Goal: Task Accomplishment & Management: Use online tool/utility

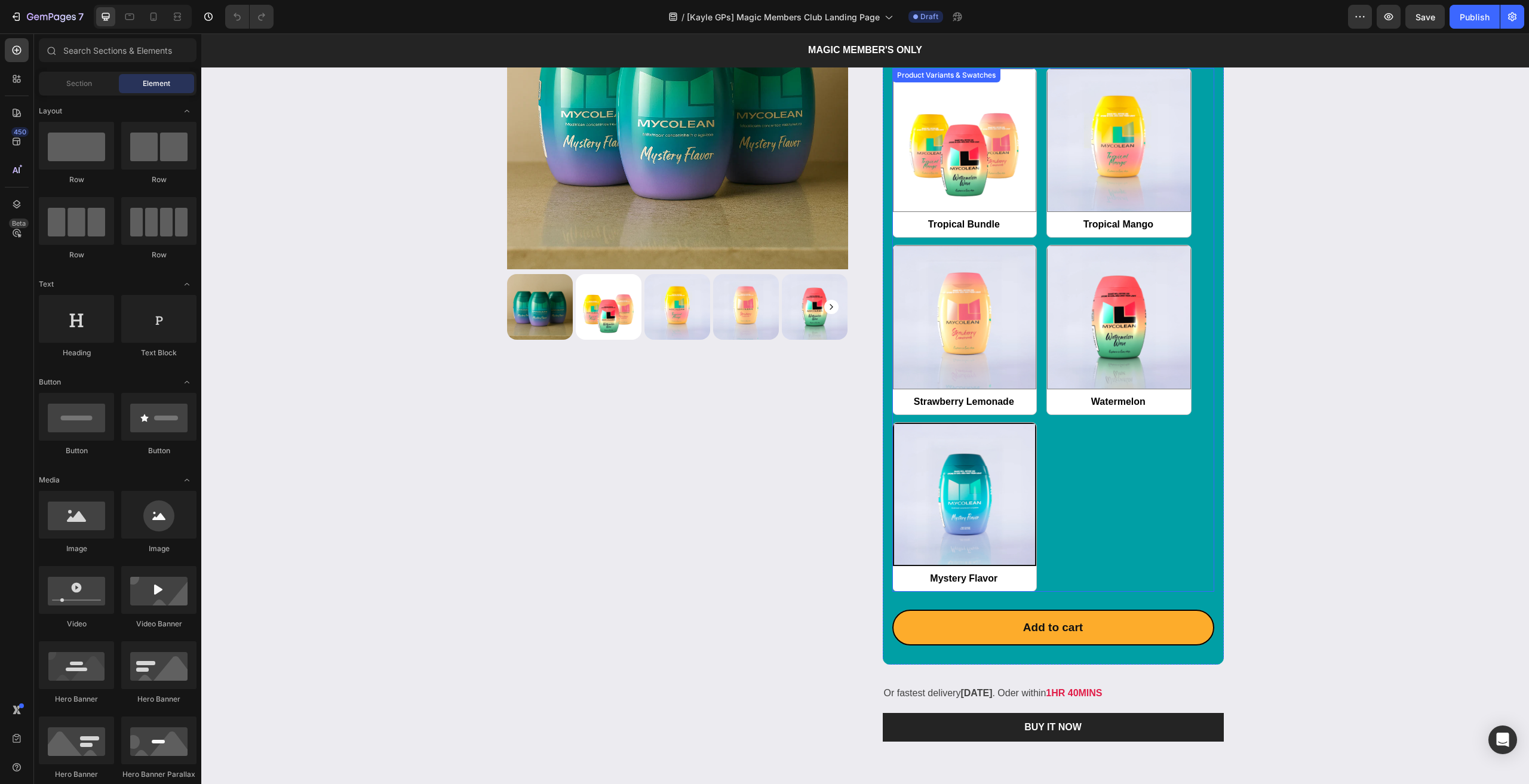
scroll to position [1731, 0]
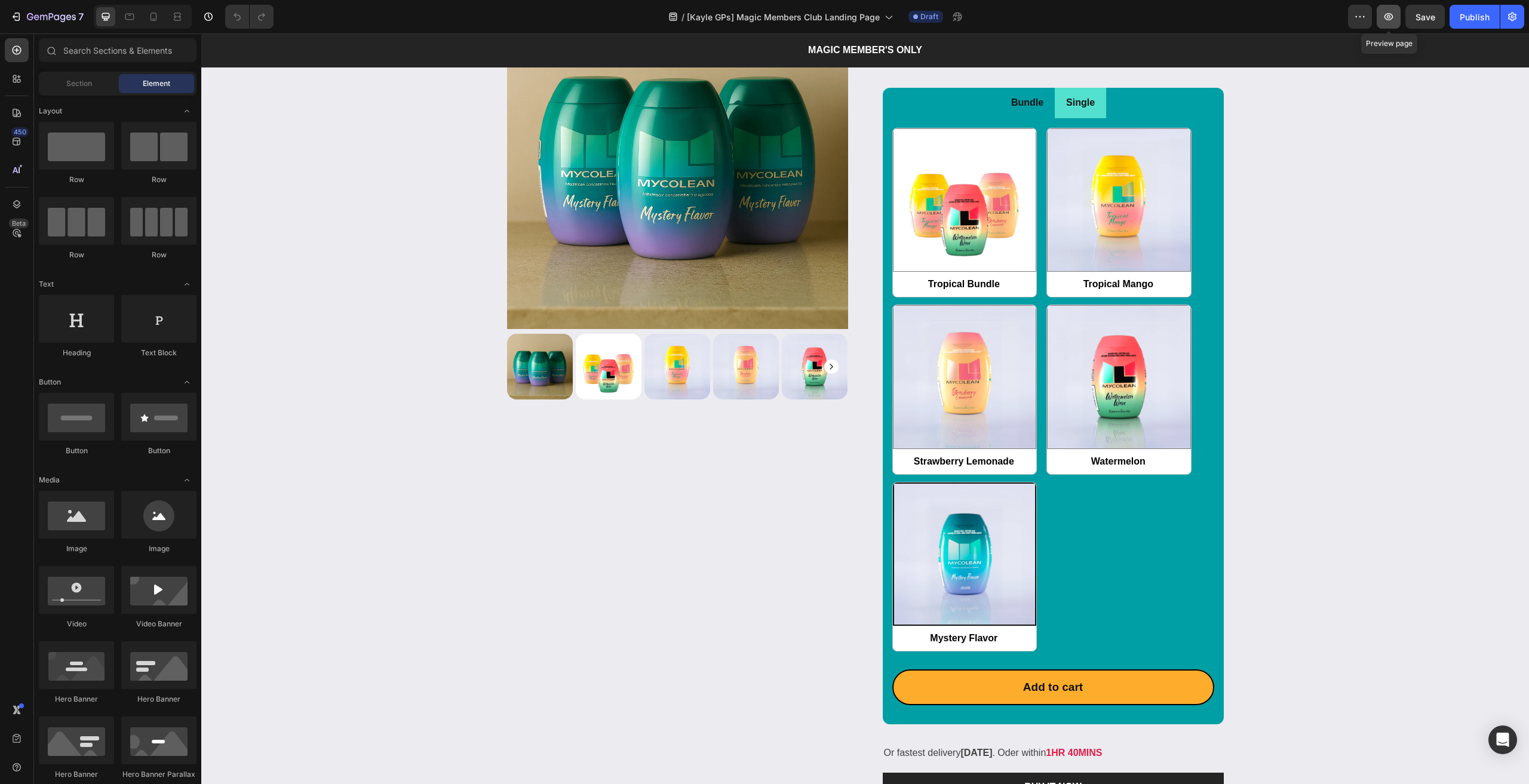
click at [1381, 17] on button "button" at bounding box center [1388, 17] width 24 height 24
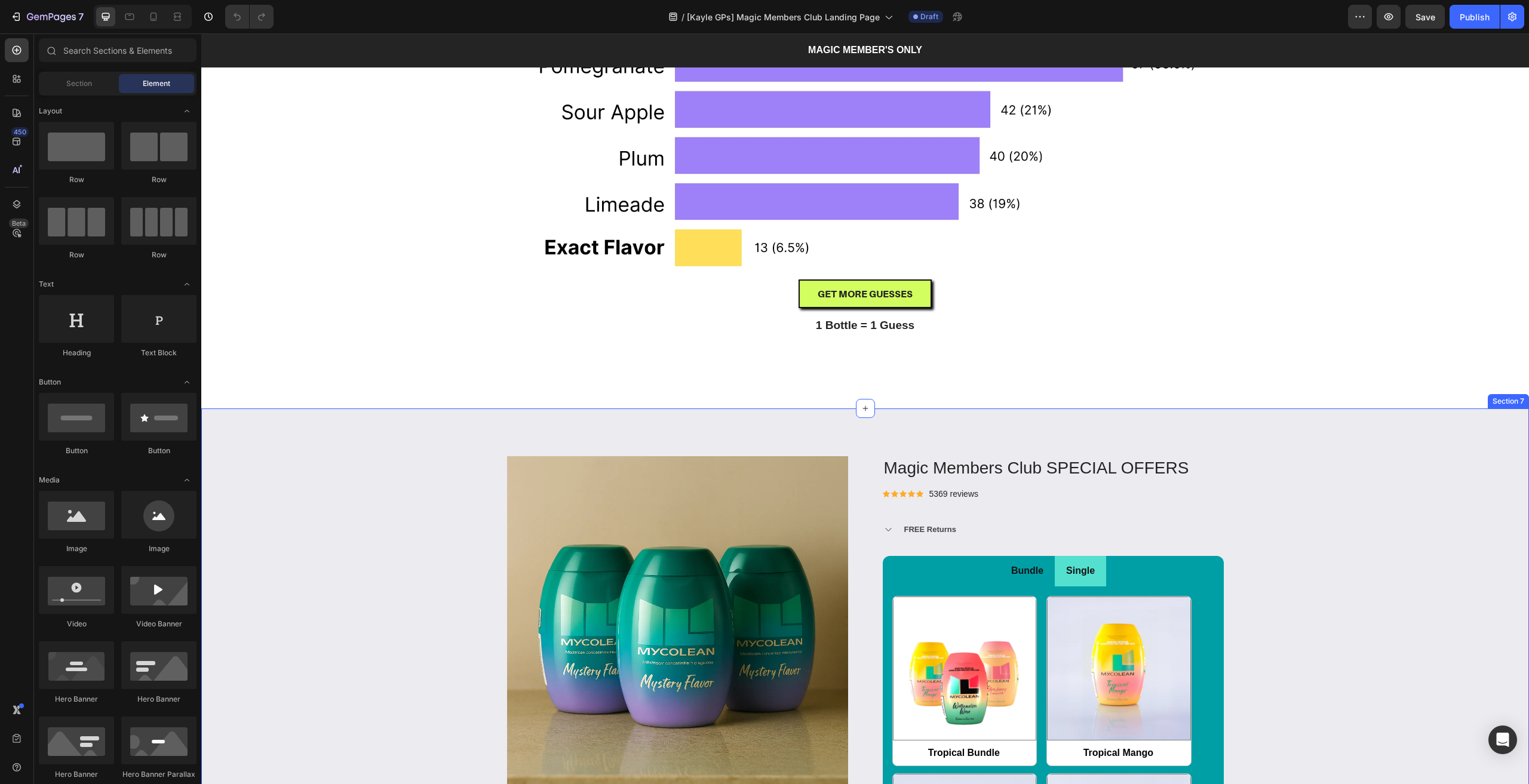
scroll to position [1552, 0]
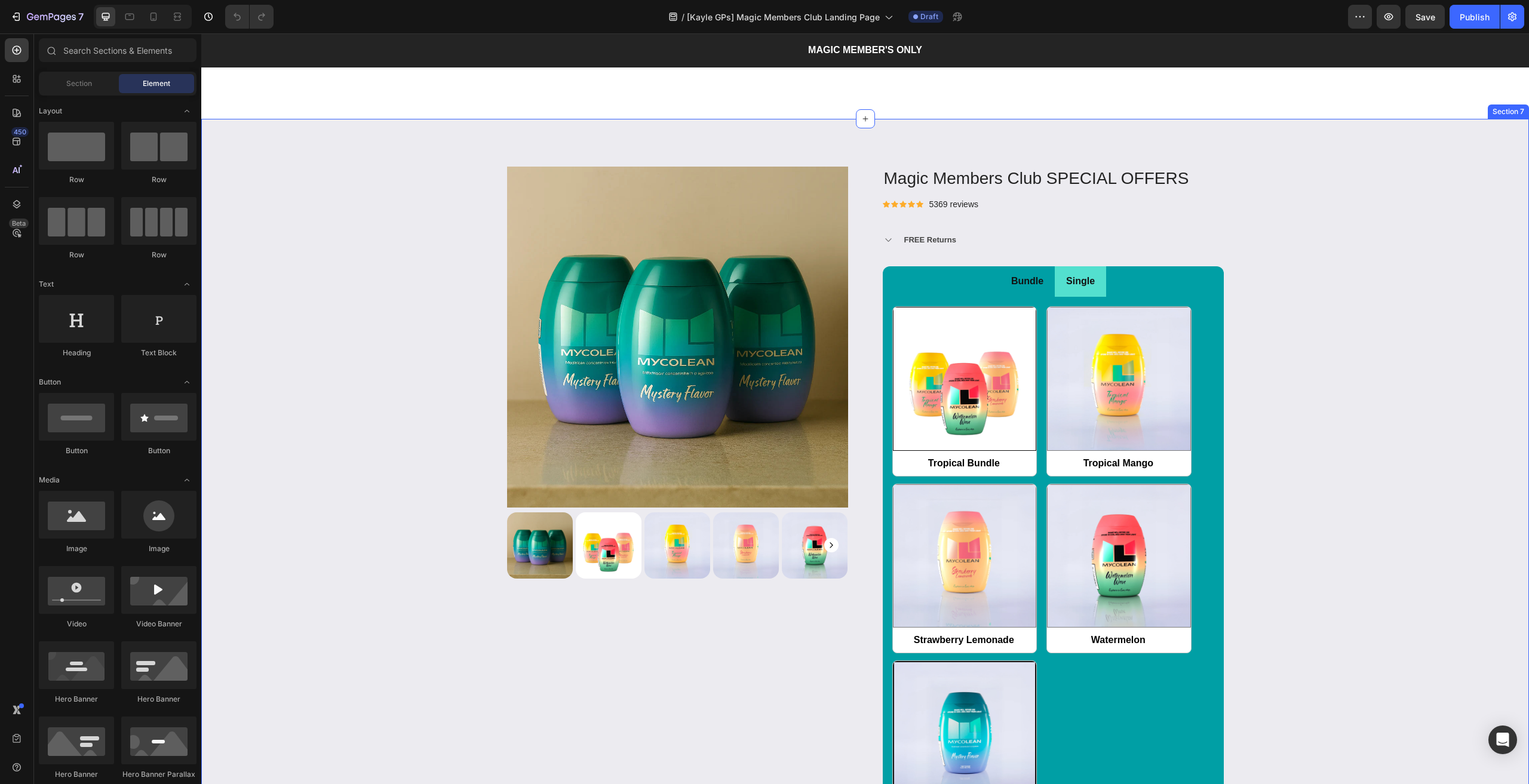
radio input "false"
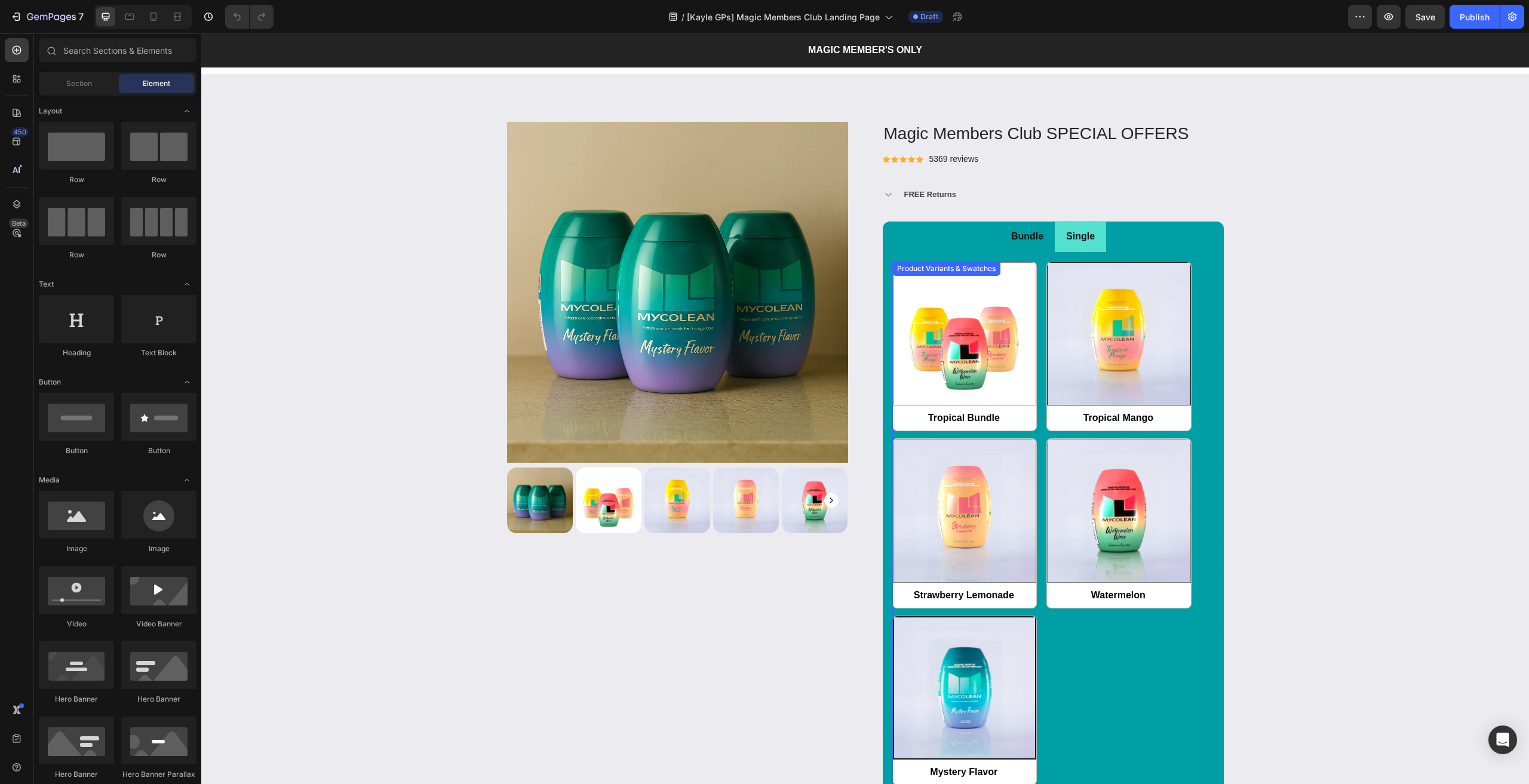
scroll to position [1731, 0]
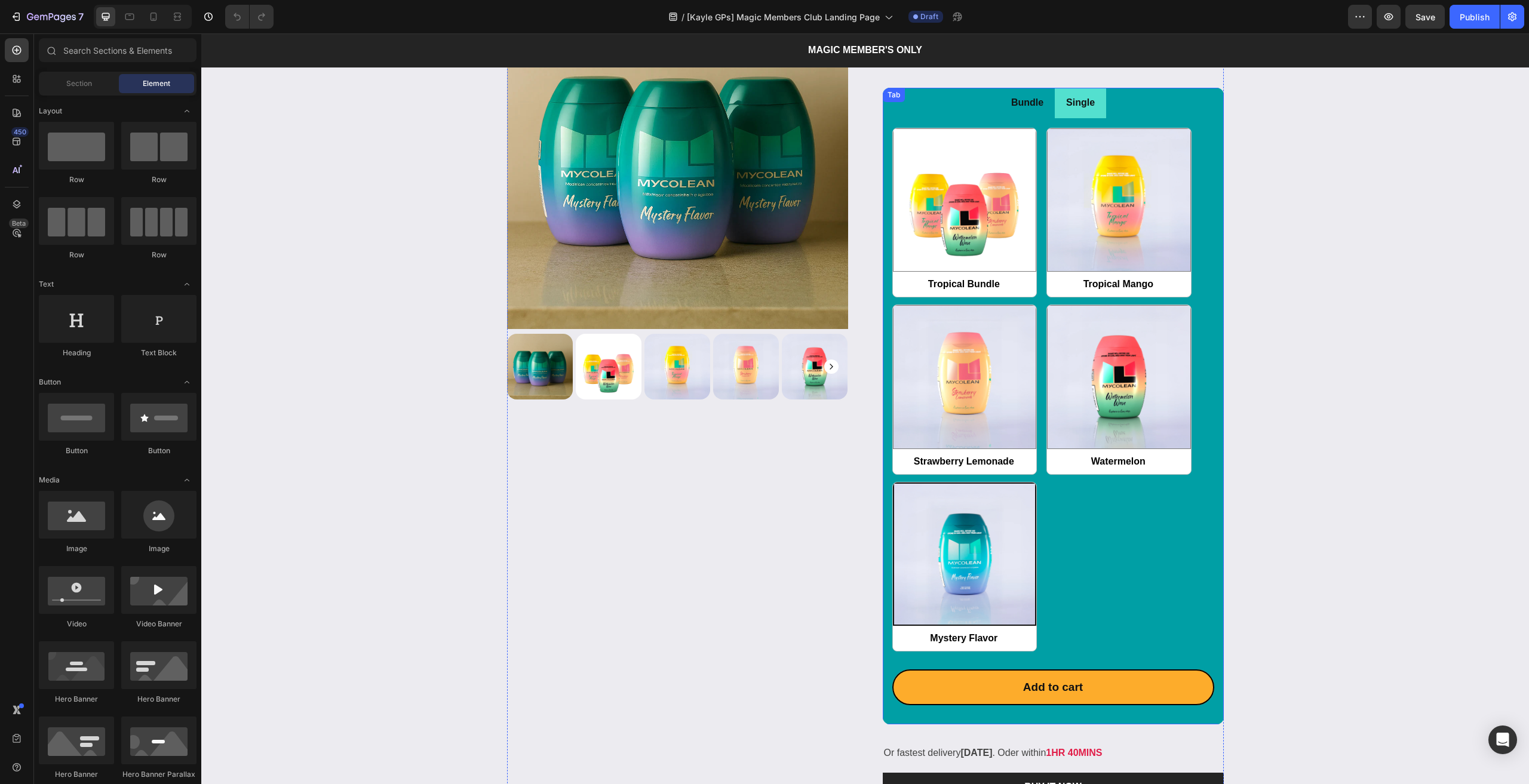
click at [875, 167] on div "Product Images & Gallery Magic Members Club SPECIAL OFFERS Product Title Icon I…" at bounding box center [865, 394] width 716 height 813
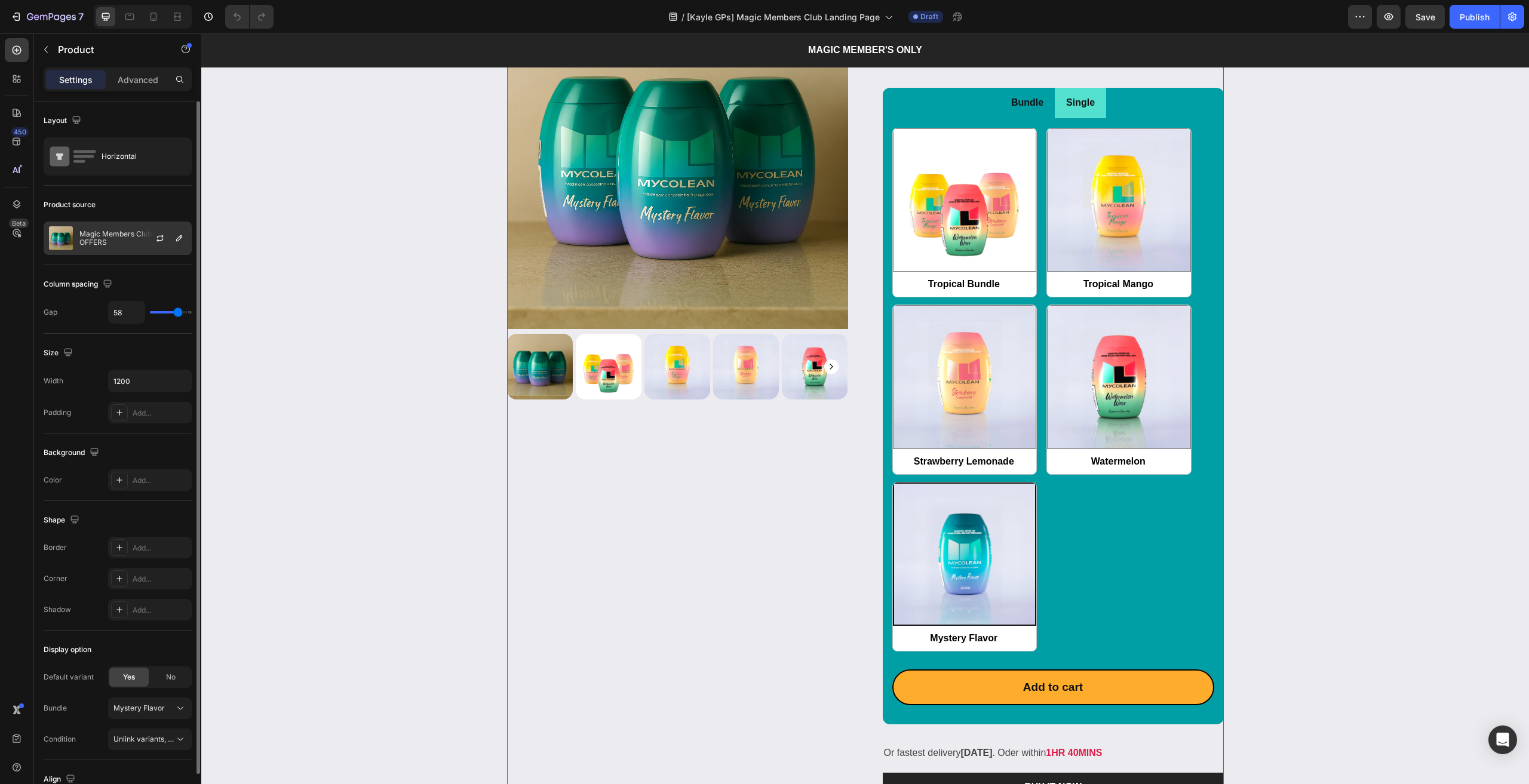
click at [95, 246] on div "Magic Members Club SPECIAL OFFERS" at bounding box center [117, 238] width 148 height 33
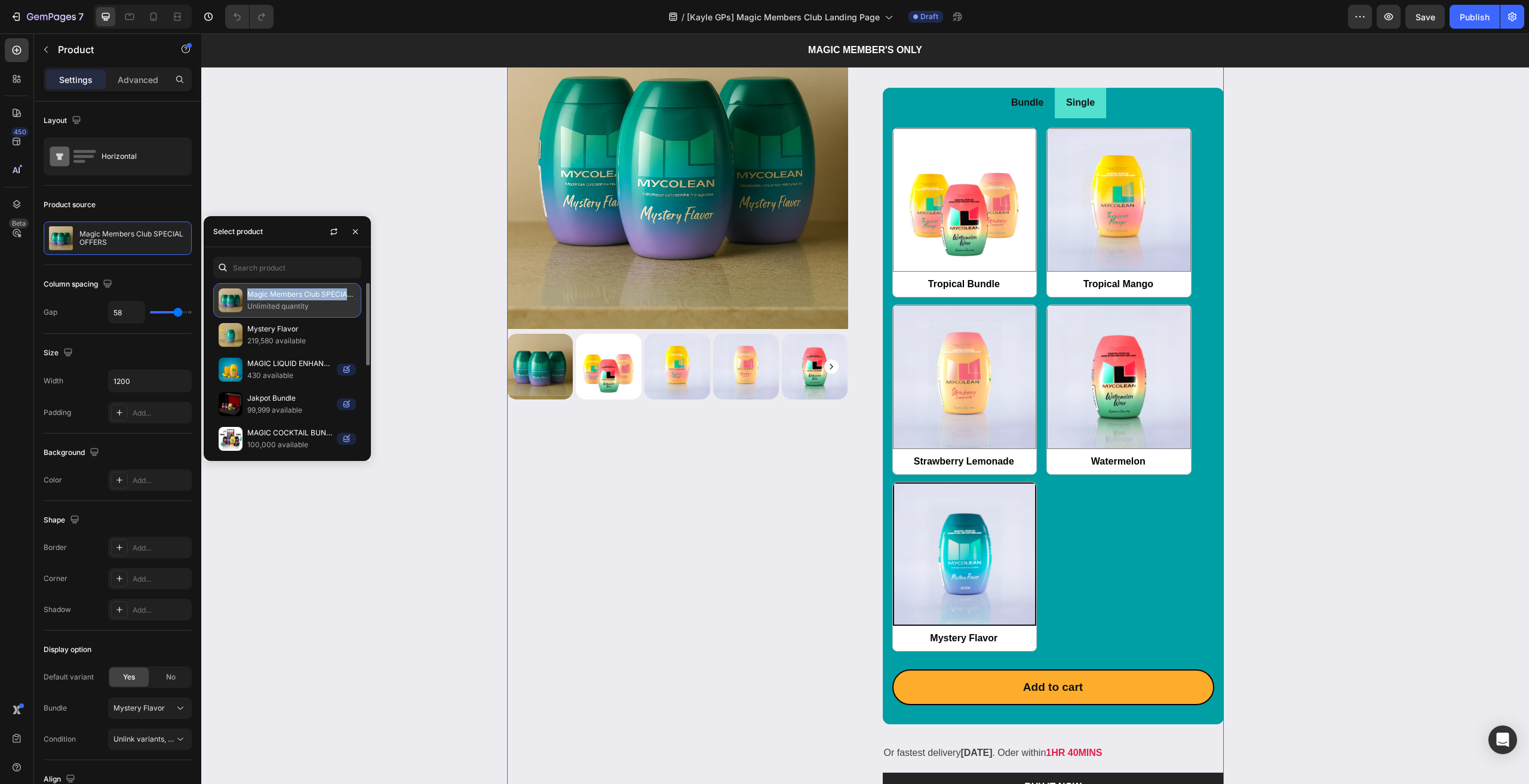
drag, startPoint x: 250, startPoint y: 298, endPoint x: 351, endPoint y: 292, distance: 101.2
click at [351, 292] on p "Magic Members Club SPECIAL OFFERS" at bounding box center [301, 294] width 108 height 12
copy p "Magic Members Club SPECIAL"
click at [1035, 105] on p "Bundle" at bounding box center [1027, 103] width 33 height 17
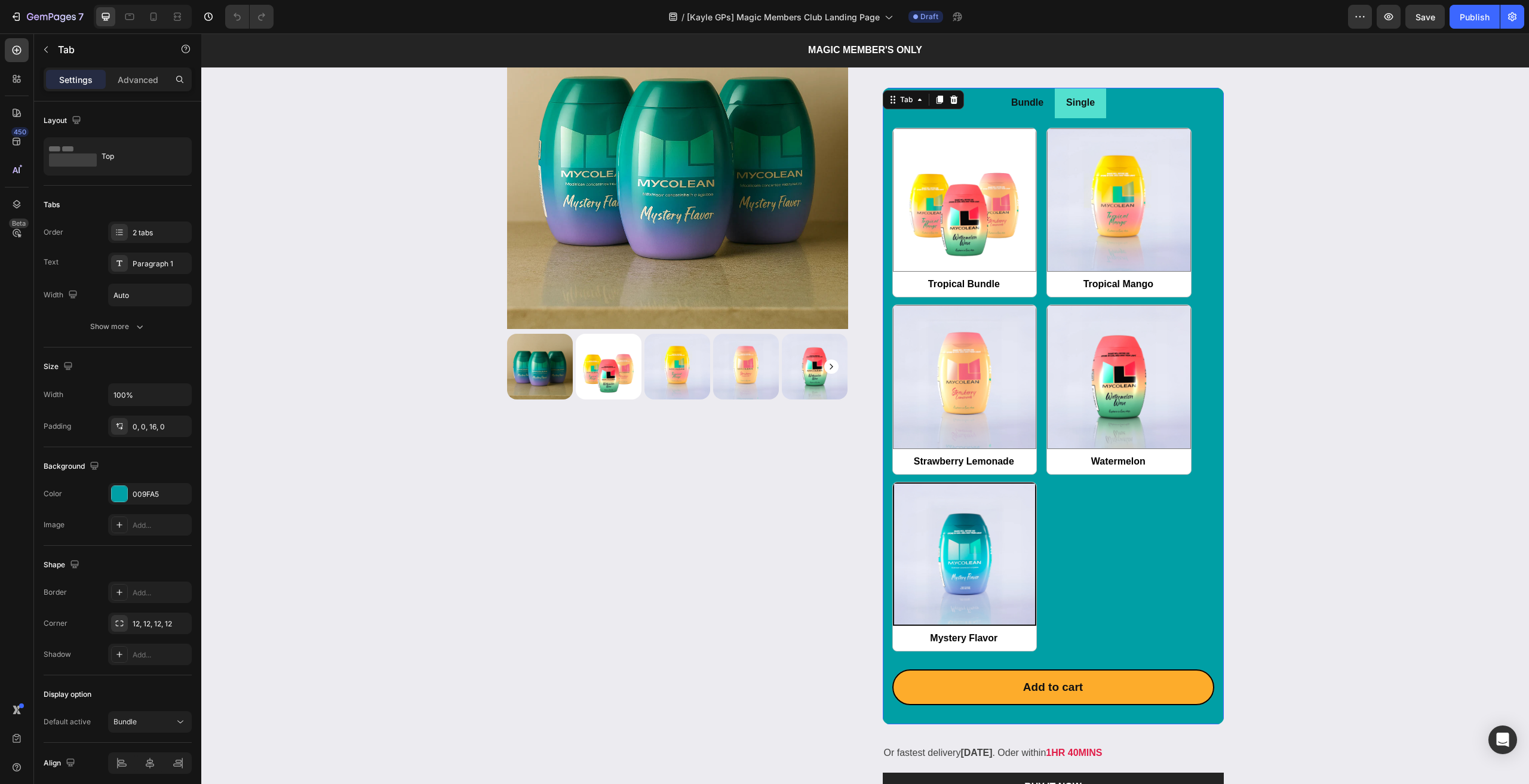
click at [1013, 105] on p "Bundle" at bounding box center [1027, 103] width 33 height 17
click at [1023, 103] on p "Bundle" at bounding box center [1027, 103] width 33 height 17
click at [969, 108] on ul "Bundle Single" at bounding box center [1053, 103] width 341 height 30
click at [1034, 142] on div "Tropical Bundle Tropical Bundle Tropical Mango Tropical Mango Strawberry Lemona…" at bounding box center [1053, 390] width 322 height 524
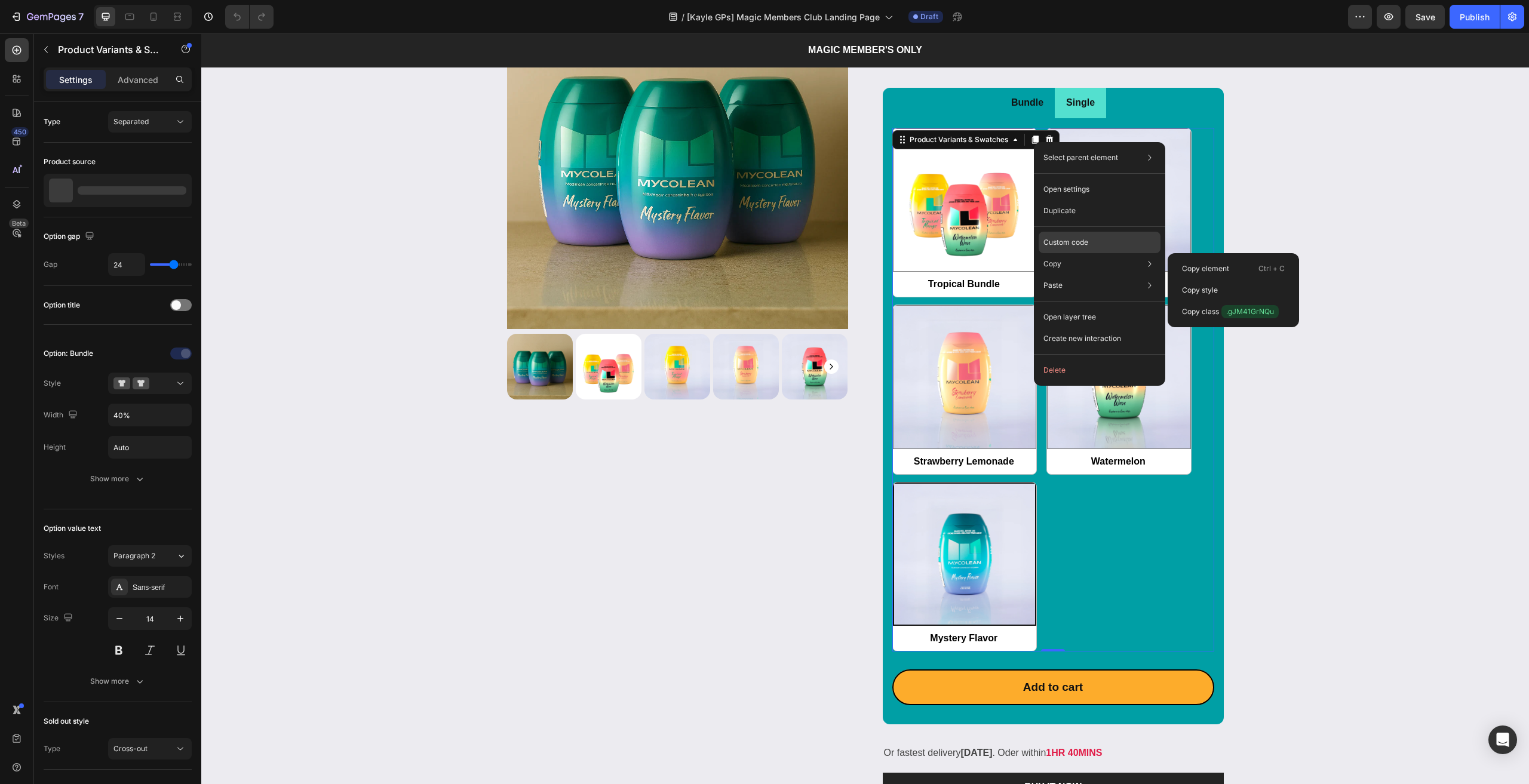
click at [1057, 274] on div "Custom code" at bounding box center [1099, 285] width 122 height 22
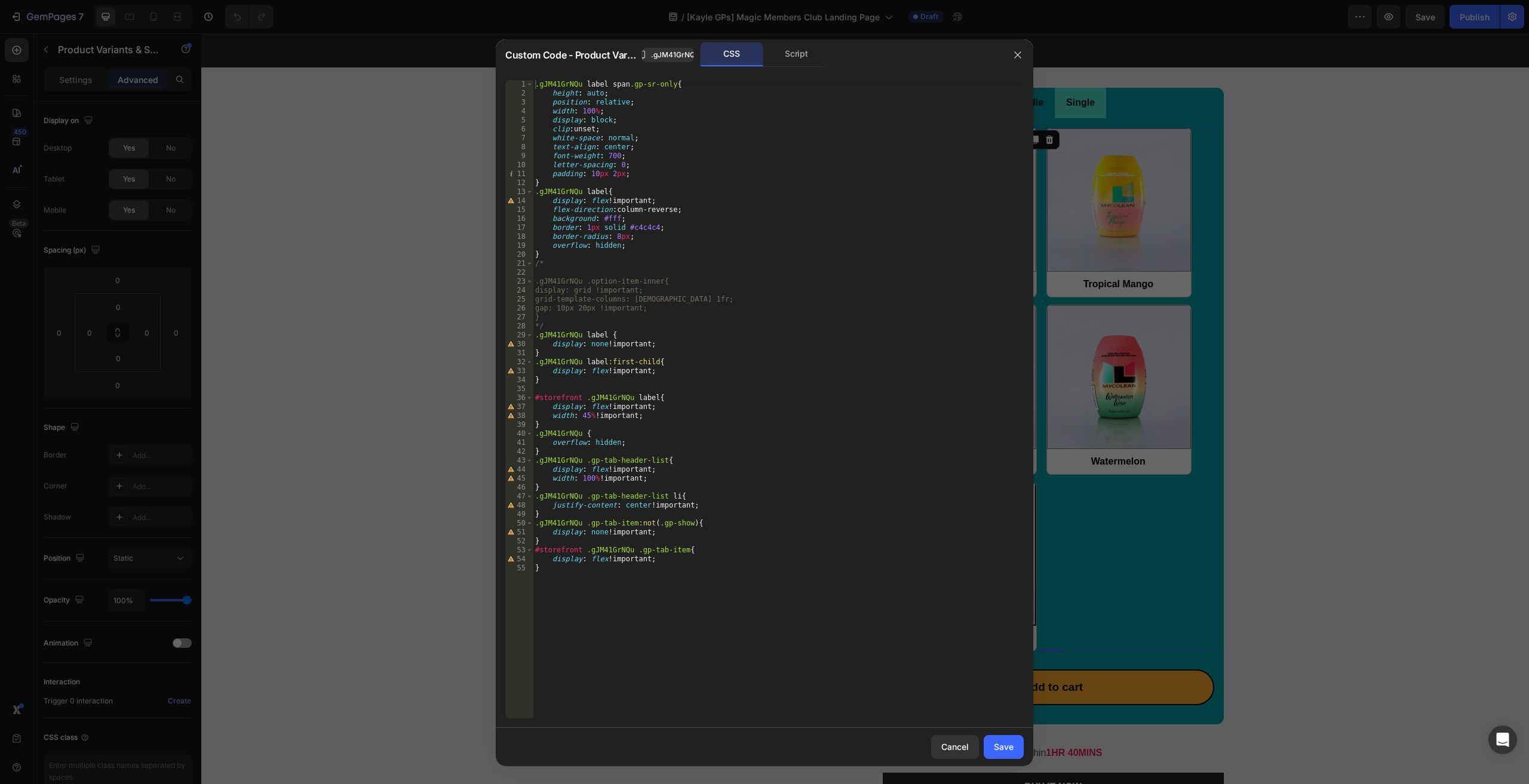
click at [602, 588] on div ".gJM41GrNQu label span .gp-sr-only { height : auto ; position : relative ; widt…" at bounding box center [779, 408] width 491 height 656
click at [564, 325] on div ".gJM41GrNQu label span .gp-sr-only { height : auto ; position : relative ; widt…" at bounding box center [779, 408] width 491 height 656
type textarea "*/"
paste textarea "label:has(> div[option-name-value="Mystery Flavor"])"
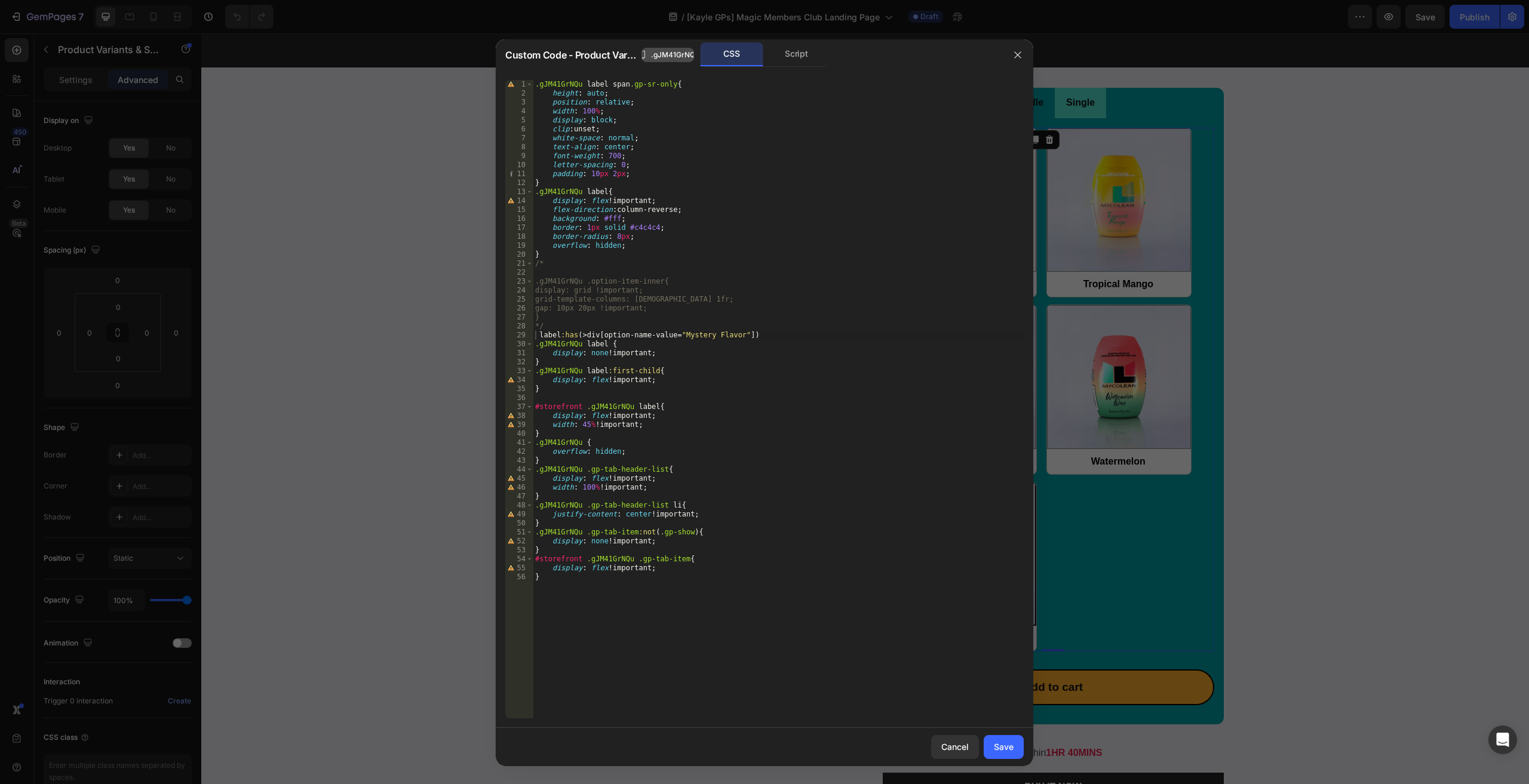
click at [657, 57] on span ".gJM41GrNQu" at bounding box center [675, 55] width 48 height 11
click at [536, 335] on div ".gJM41GrNQu label span .gp-sr-only { height : auto ; position : relative ; widt…" at bounding box center [779, 408] width 491 height 656
paste textarea ".gJM41GrNQu"
click at [813, 333] on div ".gJM41GrNQu label span .gp-sr-only { height : auto ; position : relative ; widt…" at bounding box center [779, 408] width 491 height 656
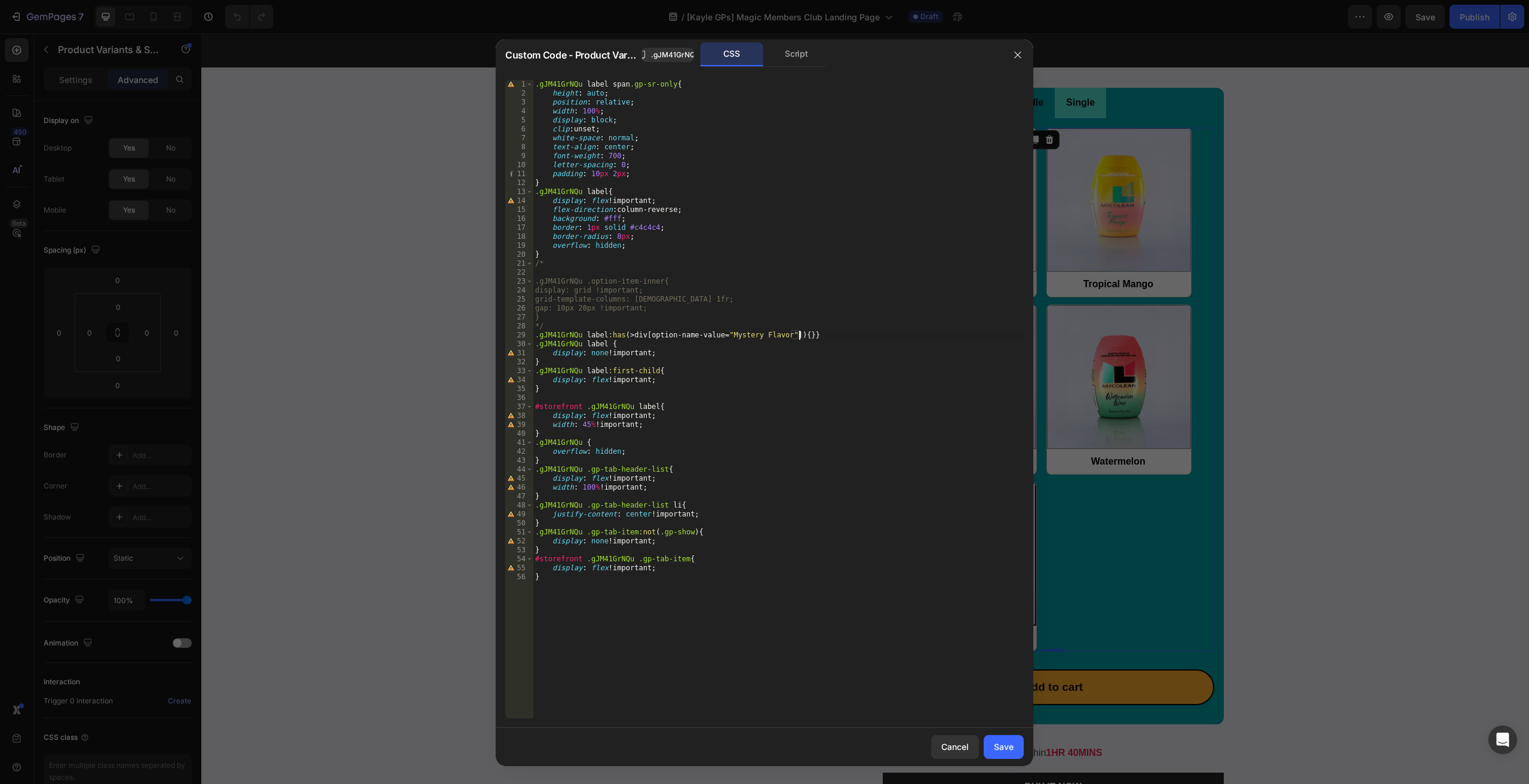
type textarea ".gJM41GrNQu label:has(> div[option-name-value="Mystery Flavor"]) {}"
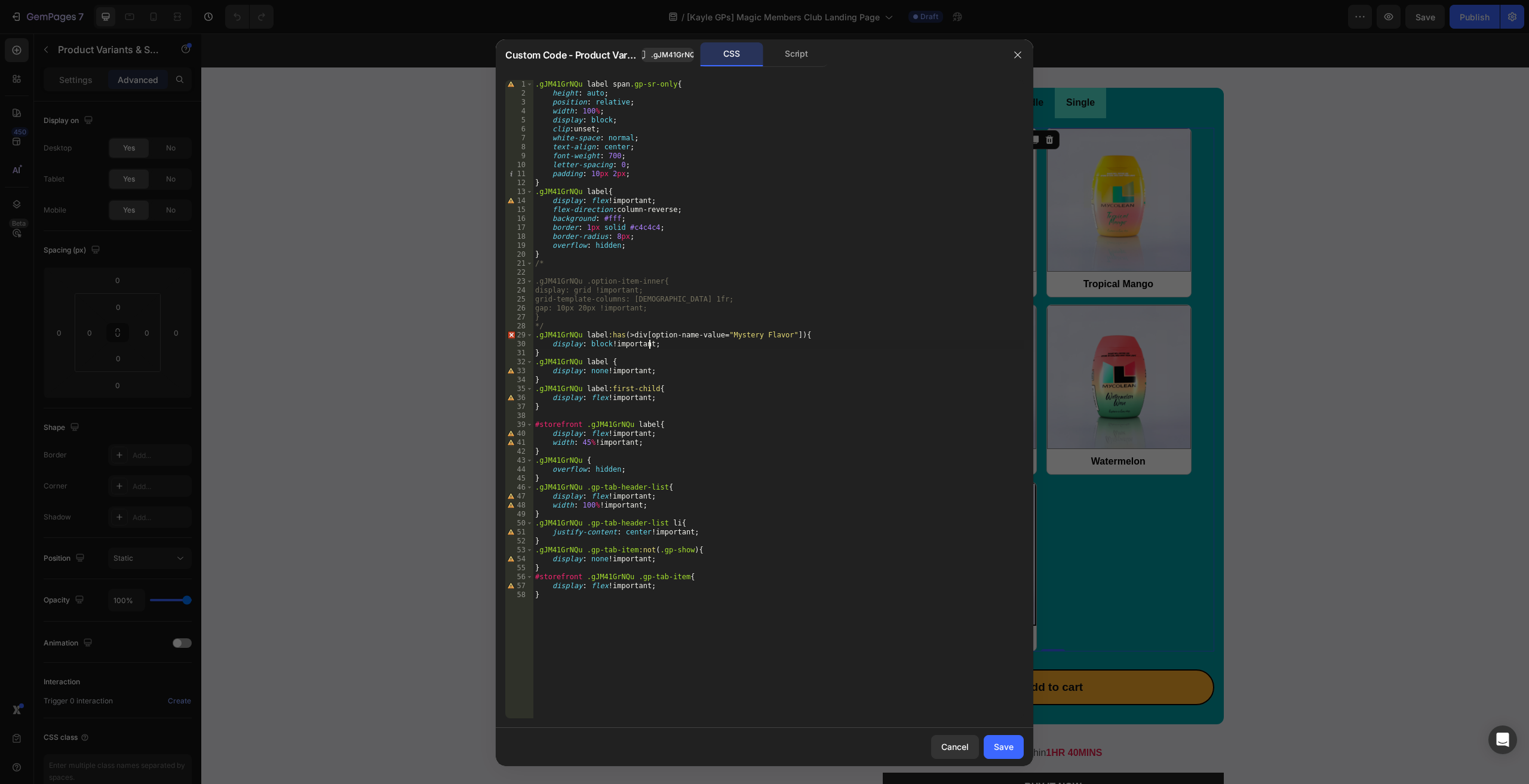
scroll to position [0, 6]
drag, startPoint x: 554, startPoint y: 352, endPoint x: 524, endPoint y: 334, distance: 35.0
click at [524, 334] on div "display: block !; 1 2 3 4 5 6 7 8 9 10 11 12 13 14 15 16 17 18 19 20 21 22 23 2…" at bounding box center [765, 399] width 519 height 638
type textarea ".gJM41GrNQu label:has(> div[option-name-value="Mystery Flavor"]) { display: blo…"
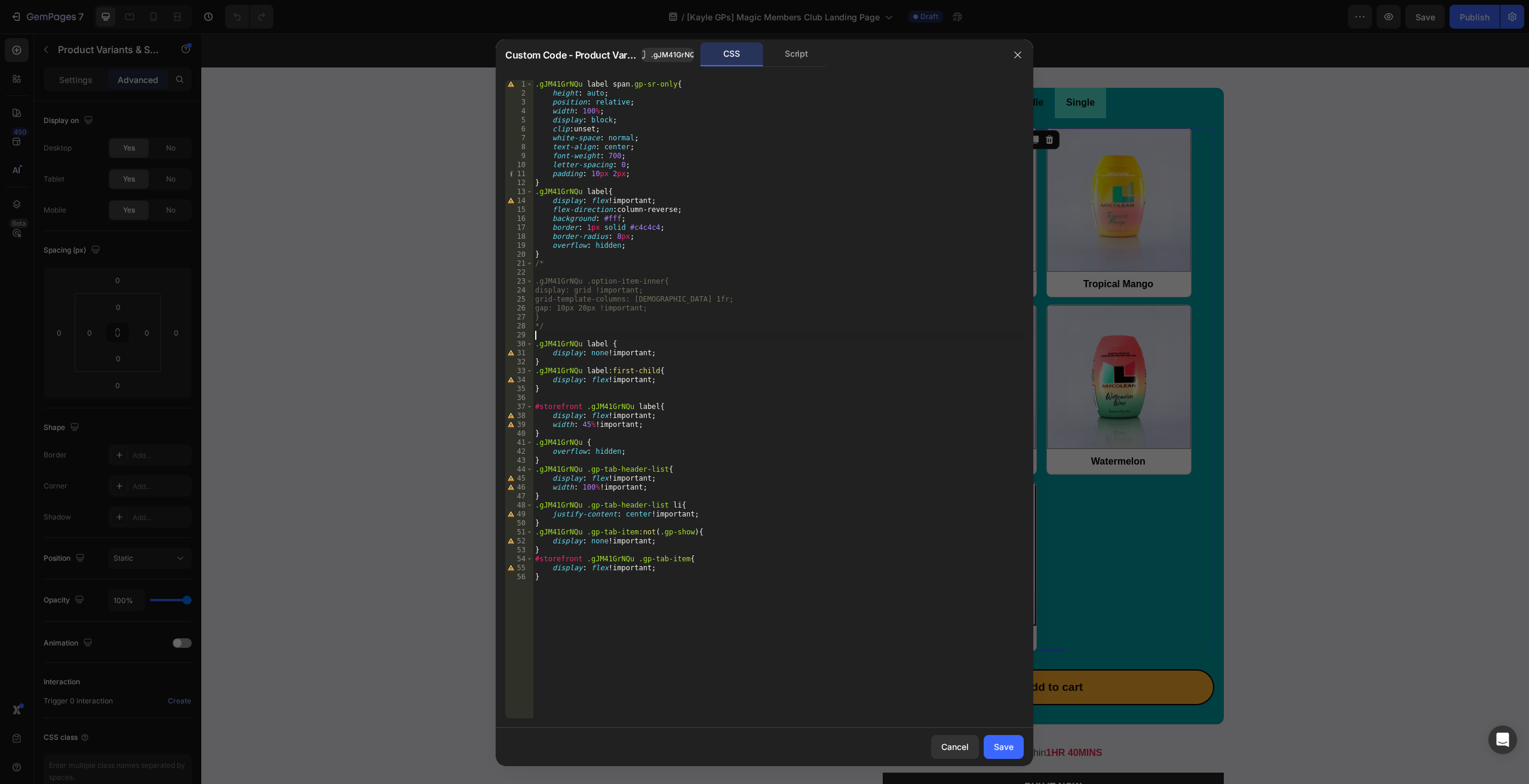
scroll to position [0, 0]
click at [553, 361] on div ".gJM41GrNQu label span .gp-sr-only { height : auto ; position : relative ; widt…" at bounding box center [779, 408] width 491 height 656
type textarea "}"
paste textarea "}"
type textarea "}"
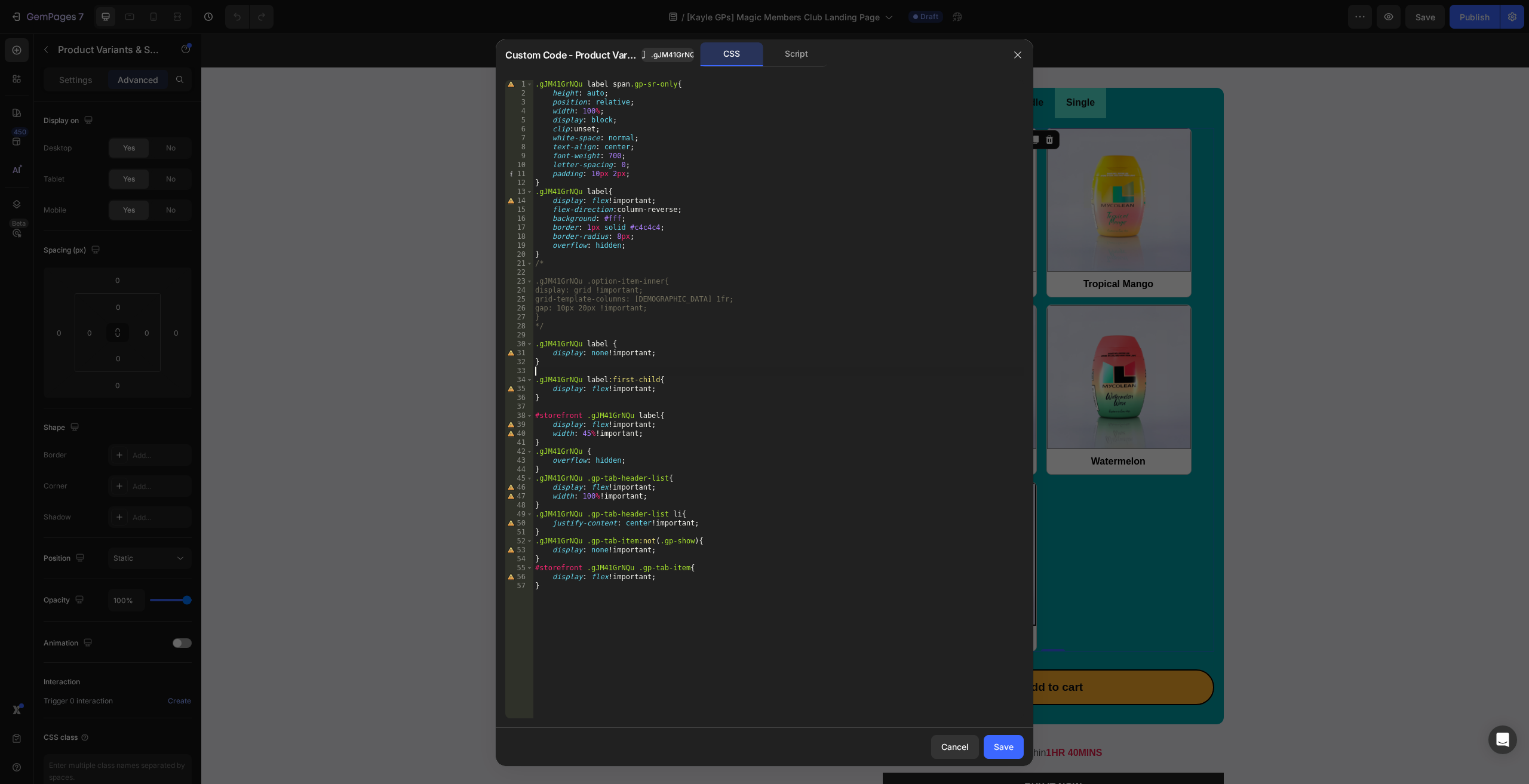
click at [560, 334] on div ".gJM41GrNQu label span .gp-sr-only { height : auto ; position : relative ; widt…" at bounding box center [779, 408] width 491 height 656
paste textarea "}"
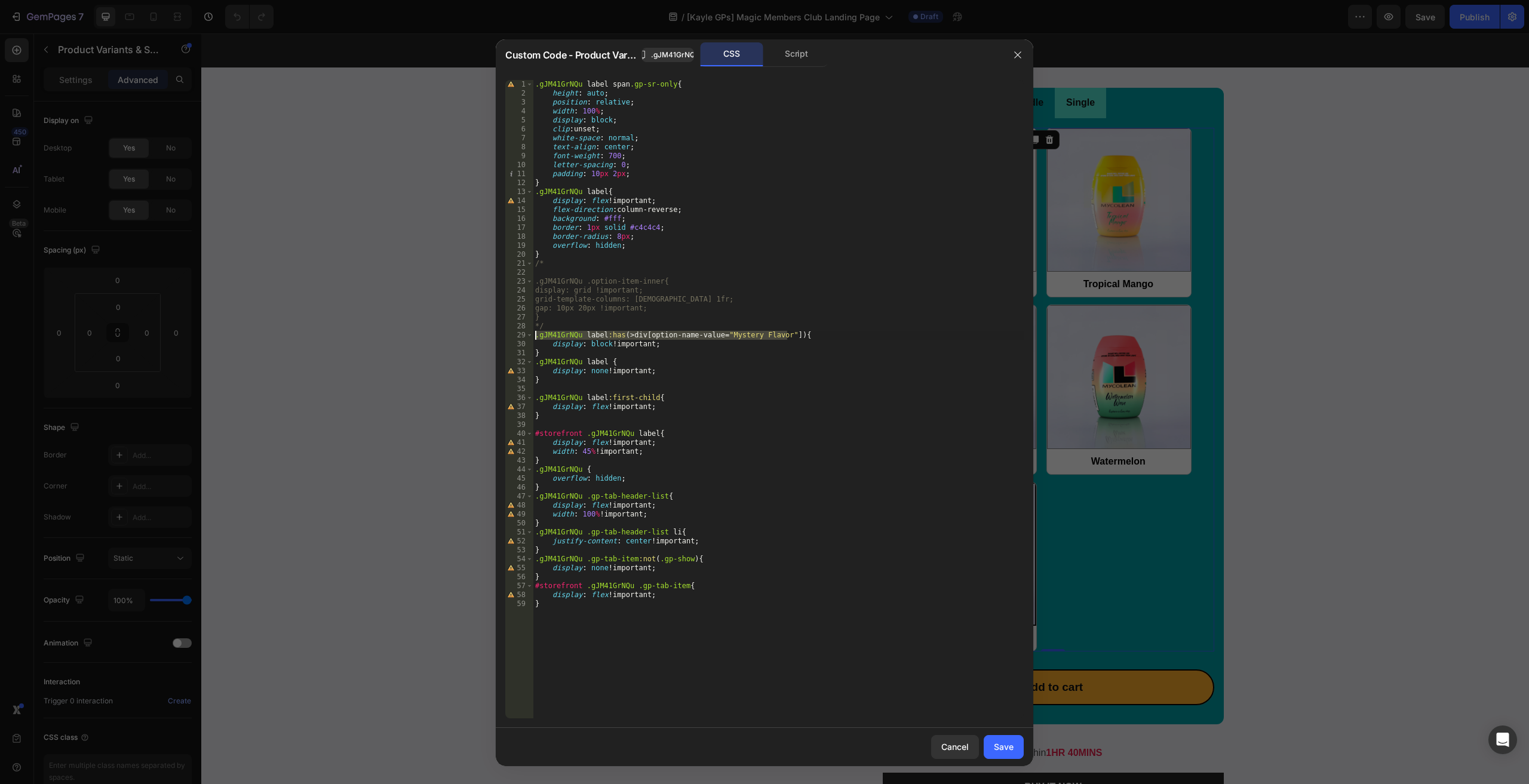
drag, startPoint x: 787, startPoint y: 331, endPoint x: 516, endPoint y: 334, distance: 271.0
click at [516, 334] on div "} 1 2 3 4 5 6 7 8 9 10 11 12 13 14 15 16 17 18 19 20 21 22 23 24 25 26 27 28 29…" at bounding box center [765, 399] width 519 height 638
type textarea ".gJM41GrNQu label:has(> div[option-name-value="Mystery Flavor"]) {"
click at [1008, 749] on div "Save" at bounding box center [1003, 746] width 20 height 12
radio input "true"
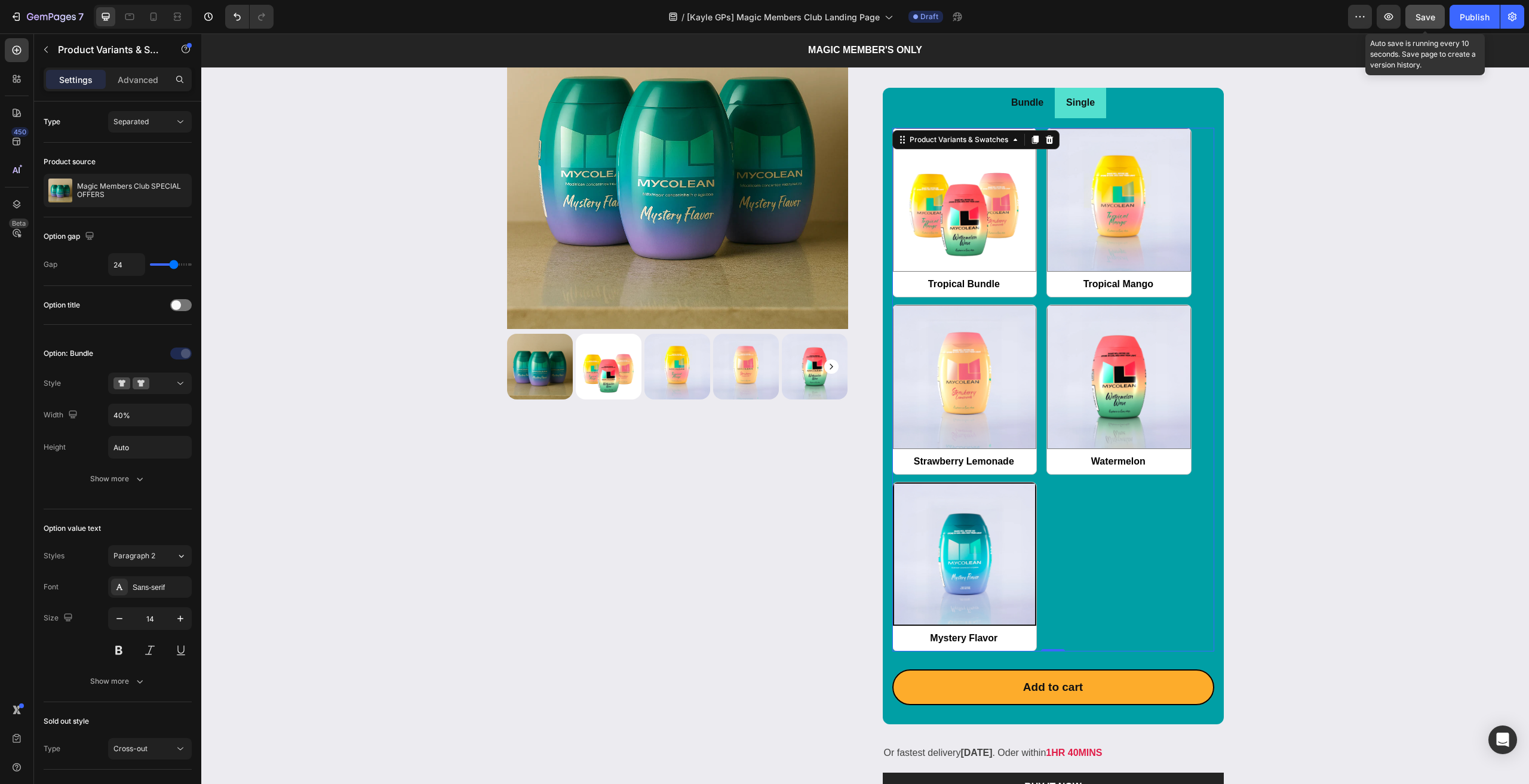
click at [1419, 10] on button "Save" at bounding box center [1425, 17] width 40 height 24
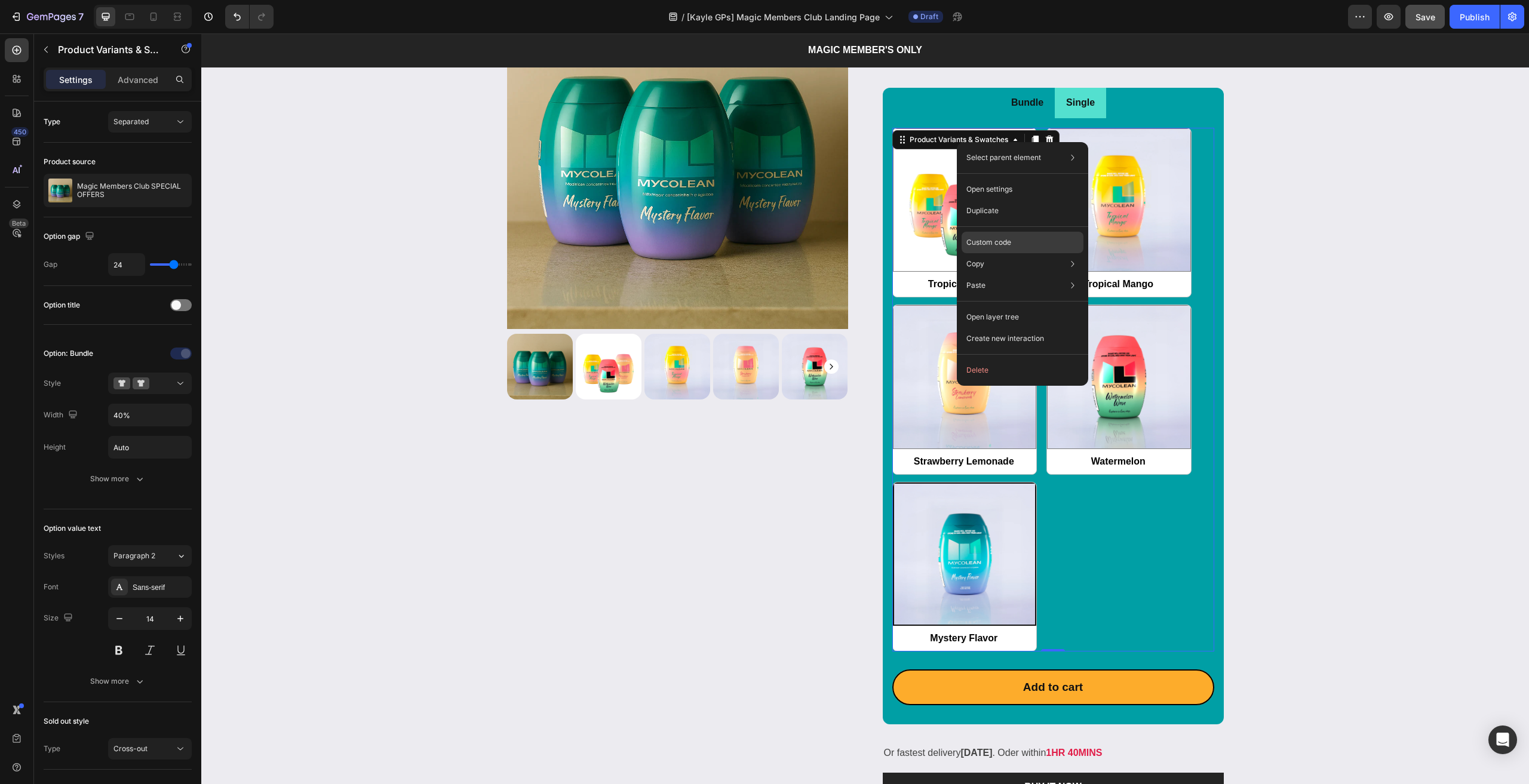
click at [1017, 274] on div "Custom code" at bounding box center [1022, 285] width 122 height 22
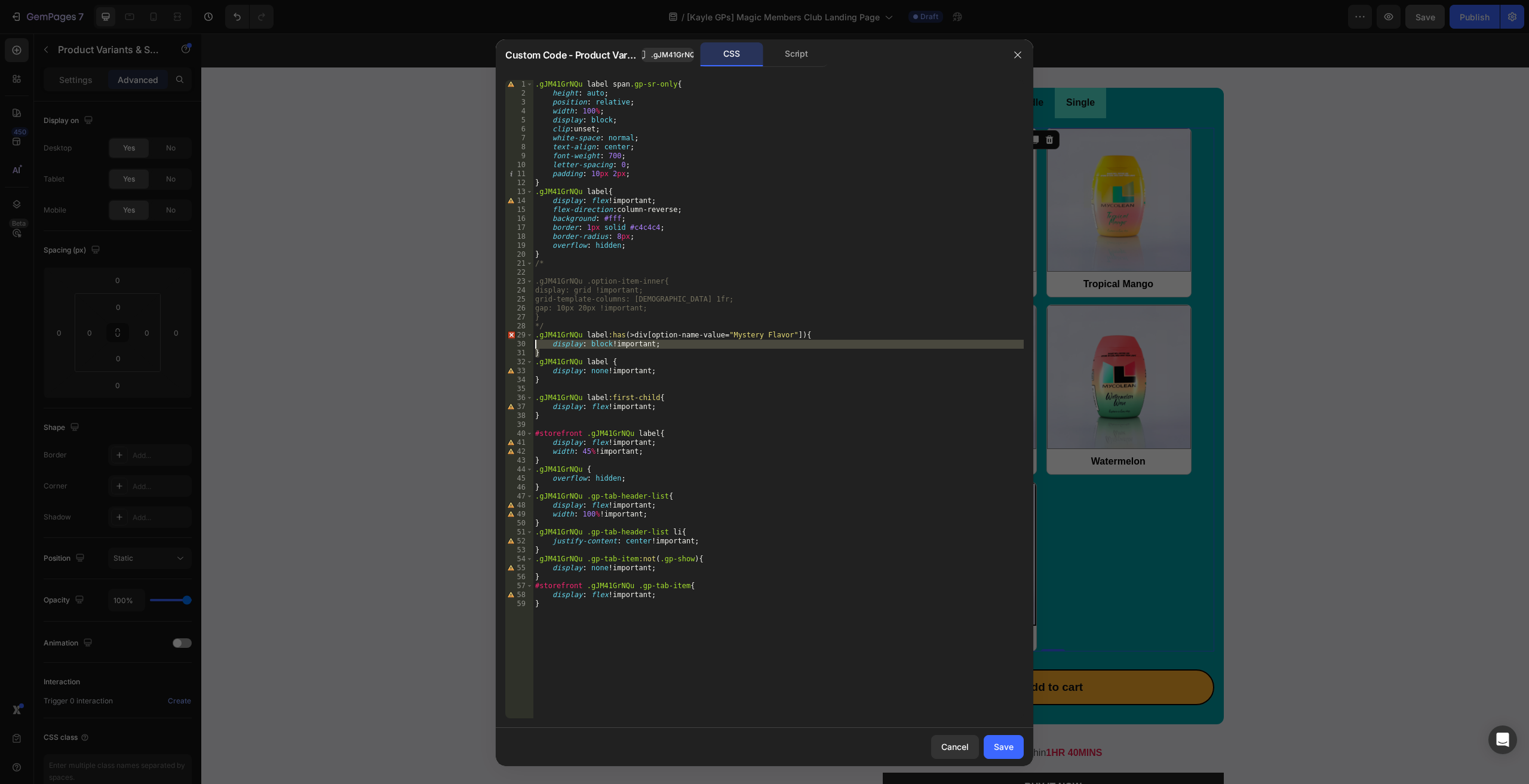
drag, startPoint x: 520, startPoint y: 341, endPoint x: 516, endPoint y: 337, distance: 5.7
click at [516, 337] on div "} 1 2 3 4 5 6 7 8 9 10 11 12 13 14 15 16 17 18 19 20 21 22 23 24 25 26 27 28 29…" at bounding box center [765, 399] width 519 height 638
drag, startPoint x: 760, startPoint y: 333, endPoint x: 792, endPoint y: 331, distance: 32.1
click at [761, 333] on div ".gJM41GrNQu label span .gp-sr-only { height : auto ; position : relative ; widt…" at bounding box center [779, 399] width 491 height 638
drag, startPoint x: 789, startPoint y: 333, endPoint x: 453, endPoint y: 337, distance: 336.0
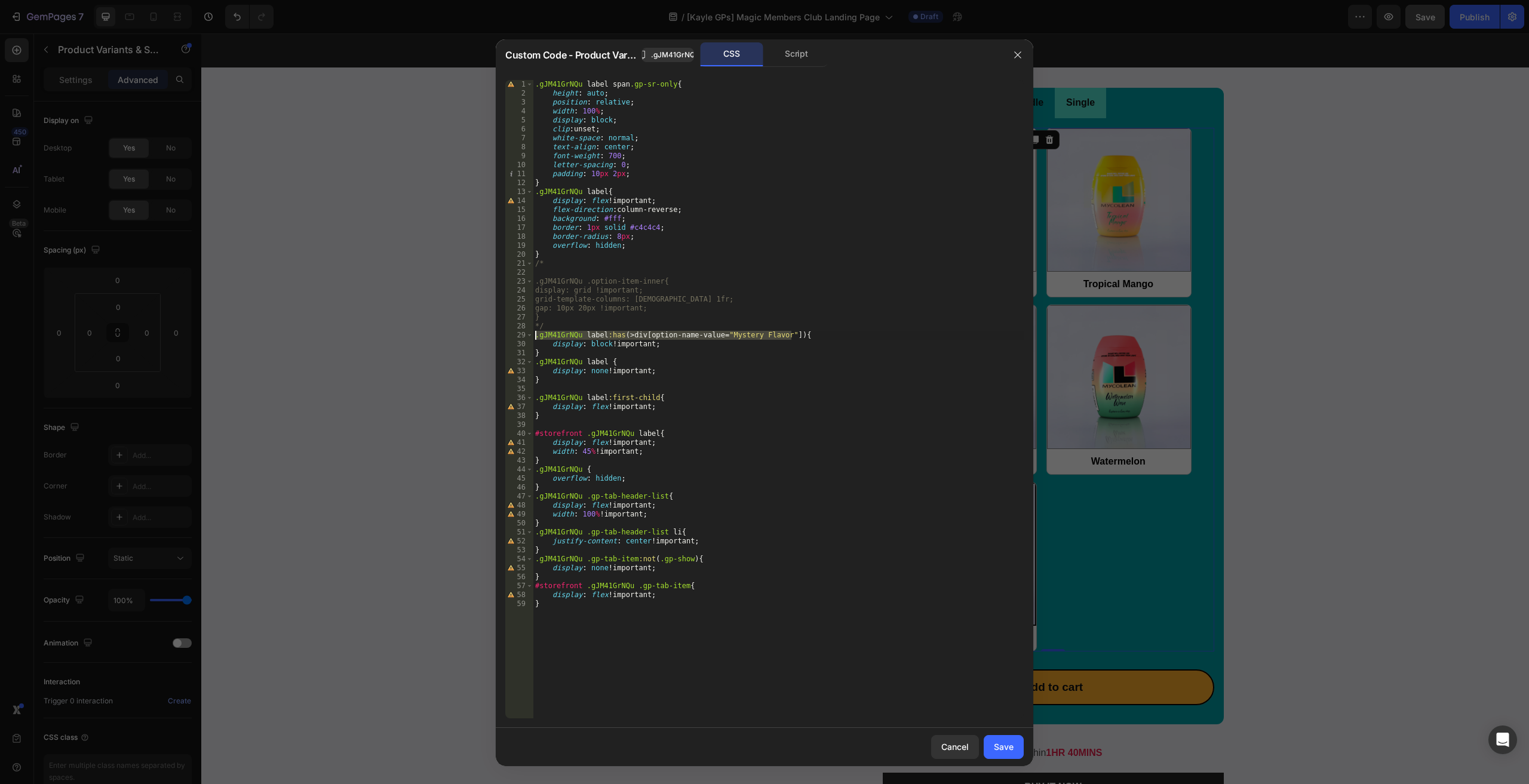
click at [453, 337] on div "Custom Code - Product Variants & Swatches .gJM41GrNQu CSS Script .gJM41GrNQu la…" at bounding box center [764, 392] width 1529 height 784
drag, startPoint x: 549, startPoint y: 350, endPoint x: 506, endPoint y: 334, distance: 45.9
click at [506, 334] on div "{ 1 2 3 4 5 6 7 8 9 10 11 12 13 14 15 16 17 18 19 20 21 22 23 24 25 26 27 28 29…" at bounding box center [765, 399] width 519 height 638
type textarea "{ display: block !important;"
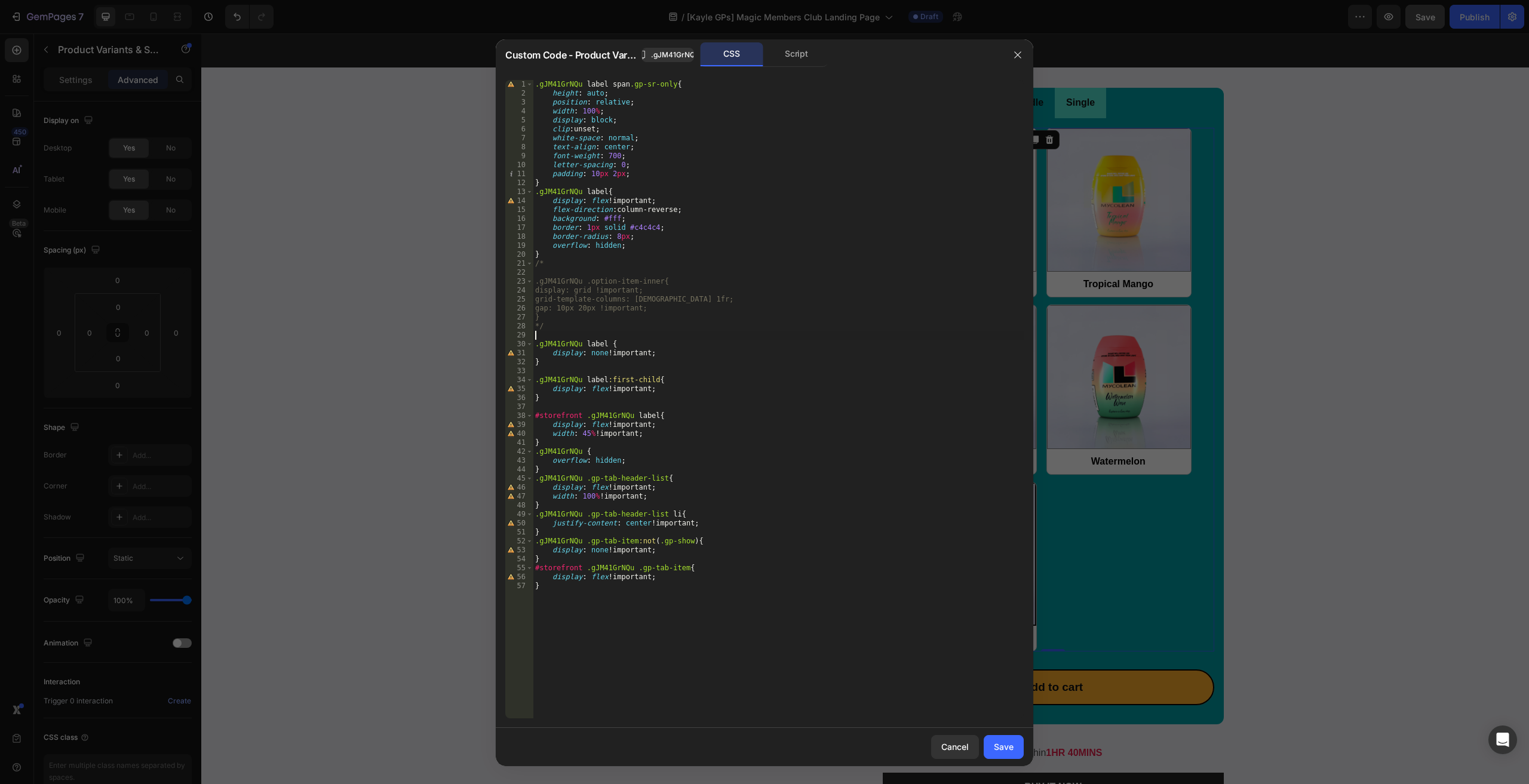
drag, startPoint x: 605, startPoint y: 189, endPoint x: 665, endPoint y: 188, distance: 60.0
click at [605, 189] on div ".gJM41GrNQu label span .gp-sr-only { height : auto ; position : relative ; widt…" at bounding box center [779, 408] width 491 height 656
paste textarea ".gJM41GrNQu label:has(> div[option-name-value="Mystery Flavor"])"
type textarea ".gJM41GrNQu label, .gJM41GrNQu label:has(> div[option-name-value="Mystery Flavo…"
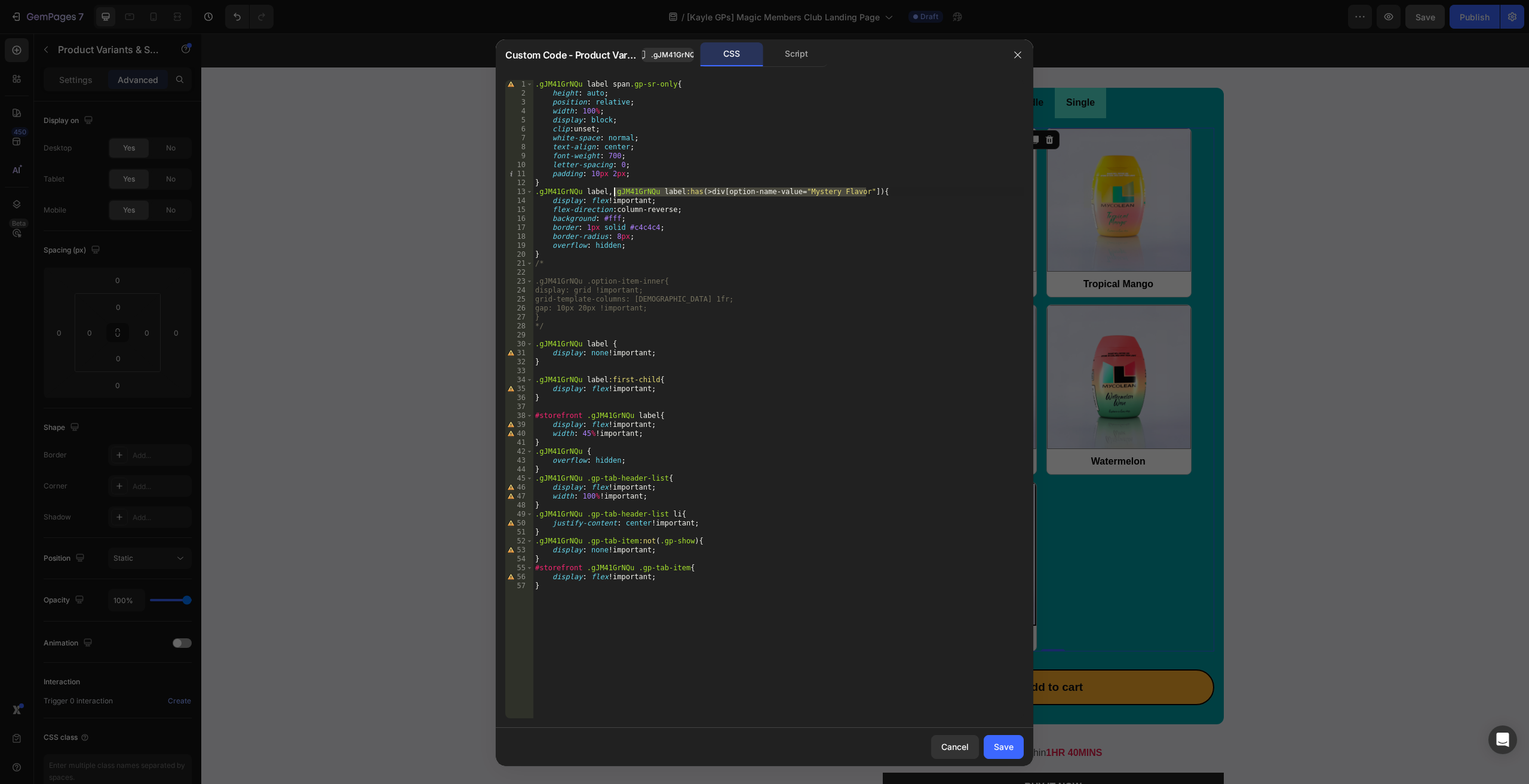
drag, startPoint x: 865, startPoint y: 194, endPoint x: 614, endPoint y: 191, distance: 251.0
click at [614, 191] on div ".gJM41GrNQu label span .gp-sr-only { height : auto ; position : relative ; widt…" at bounding box center [779, 408] width 491 height 656
click at [781, 50] on div "Script" at bounding box center [796, 54] width 63 height 24
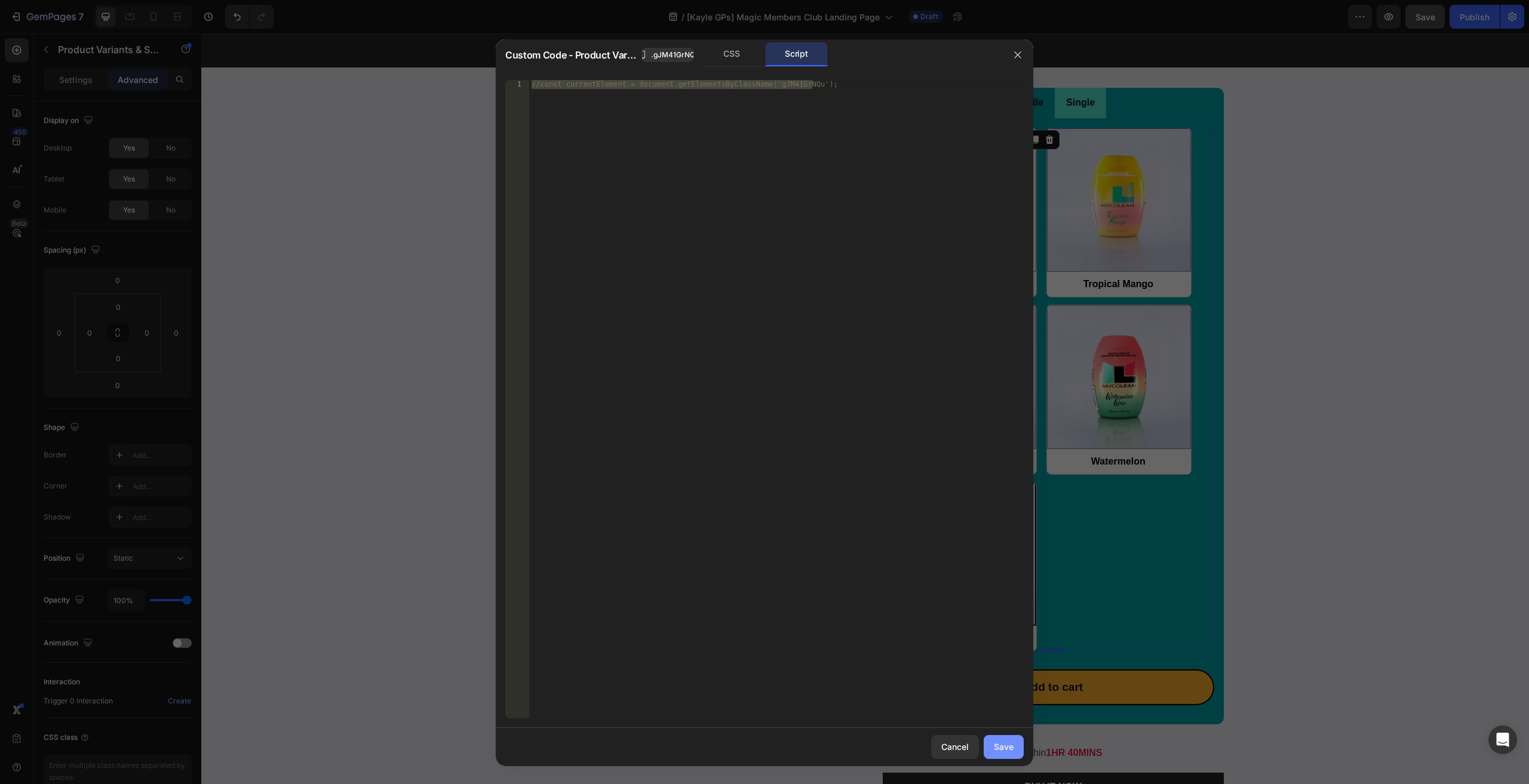
drag, startPoint x: 1007, startPoint y: 741, endPoint x: 938, endPoint y: 19, distance: 725.3
click at [1007, 741] on div "Save" at bounding box center [1003, 746] width 20 height 12
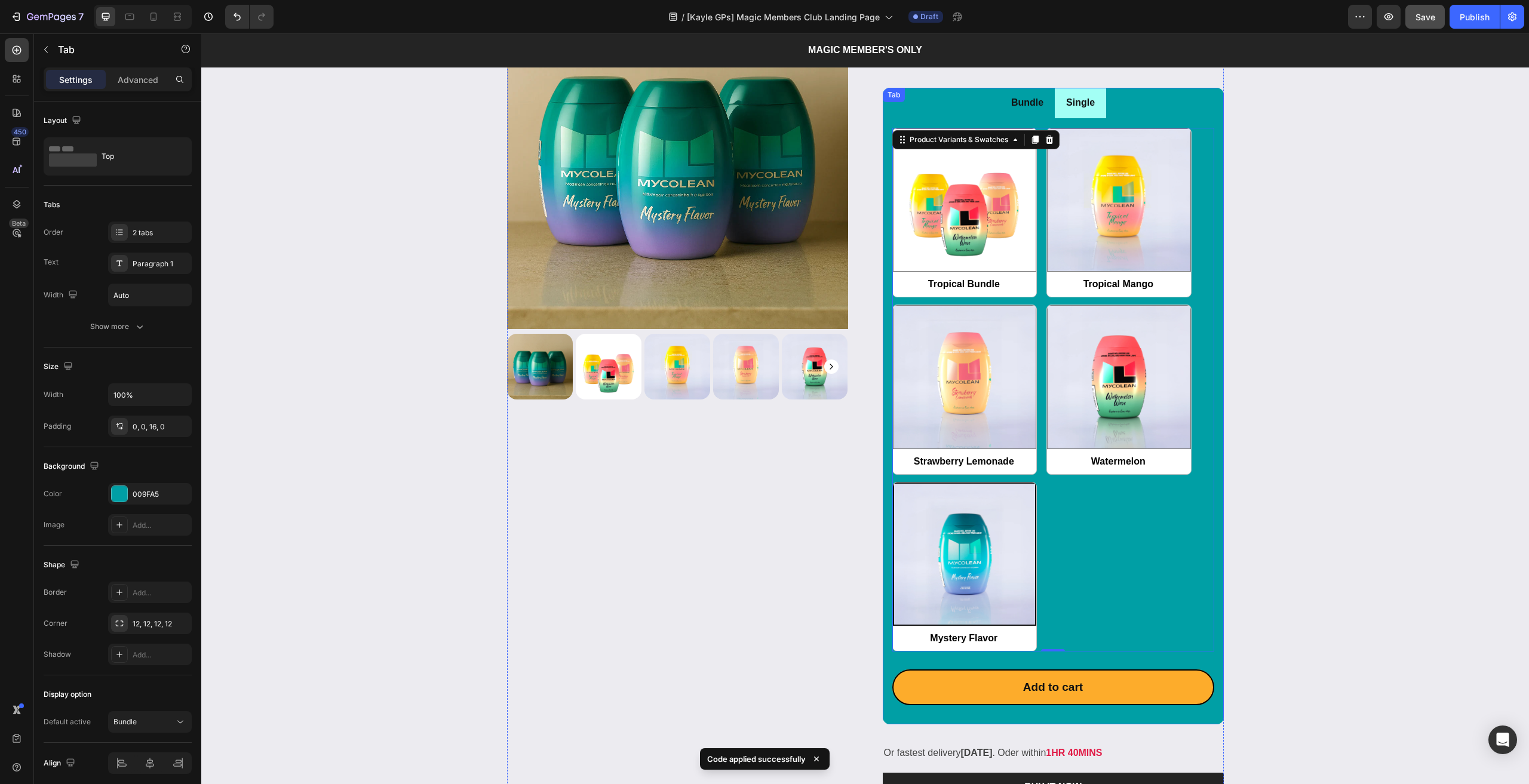
click at [1082, 110] on div "Single" at bounding box center [1080, 103] width 33 height 21
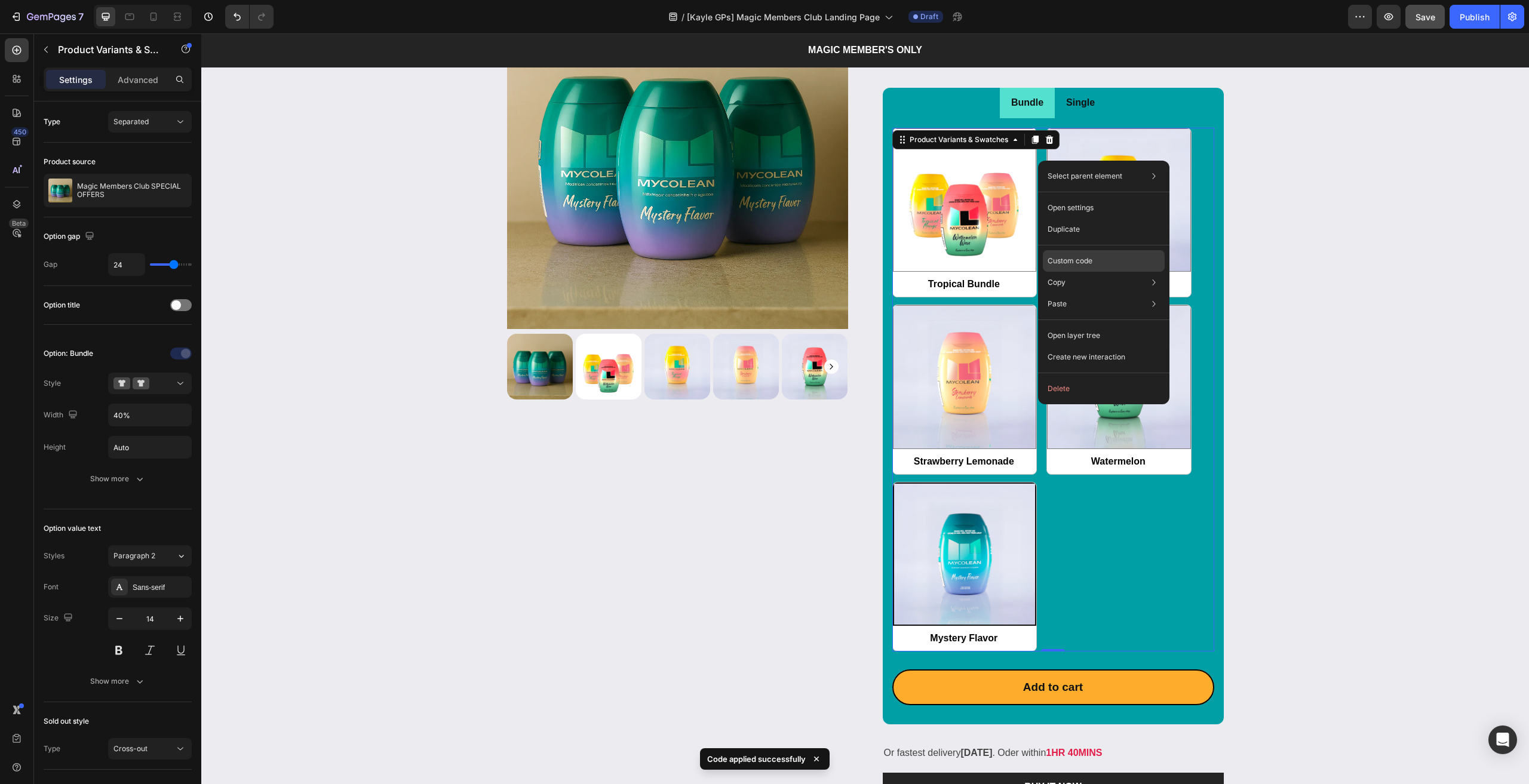
click at [1070, 293] on div "Custom code" at bounding box center [1104, 304] width 122 height 22
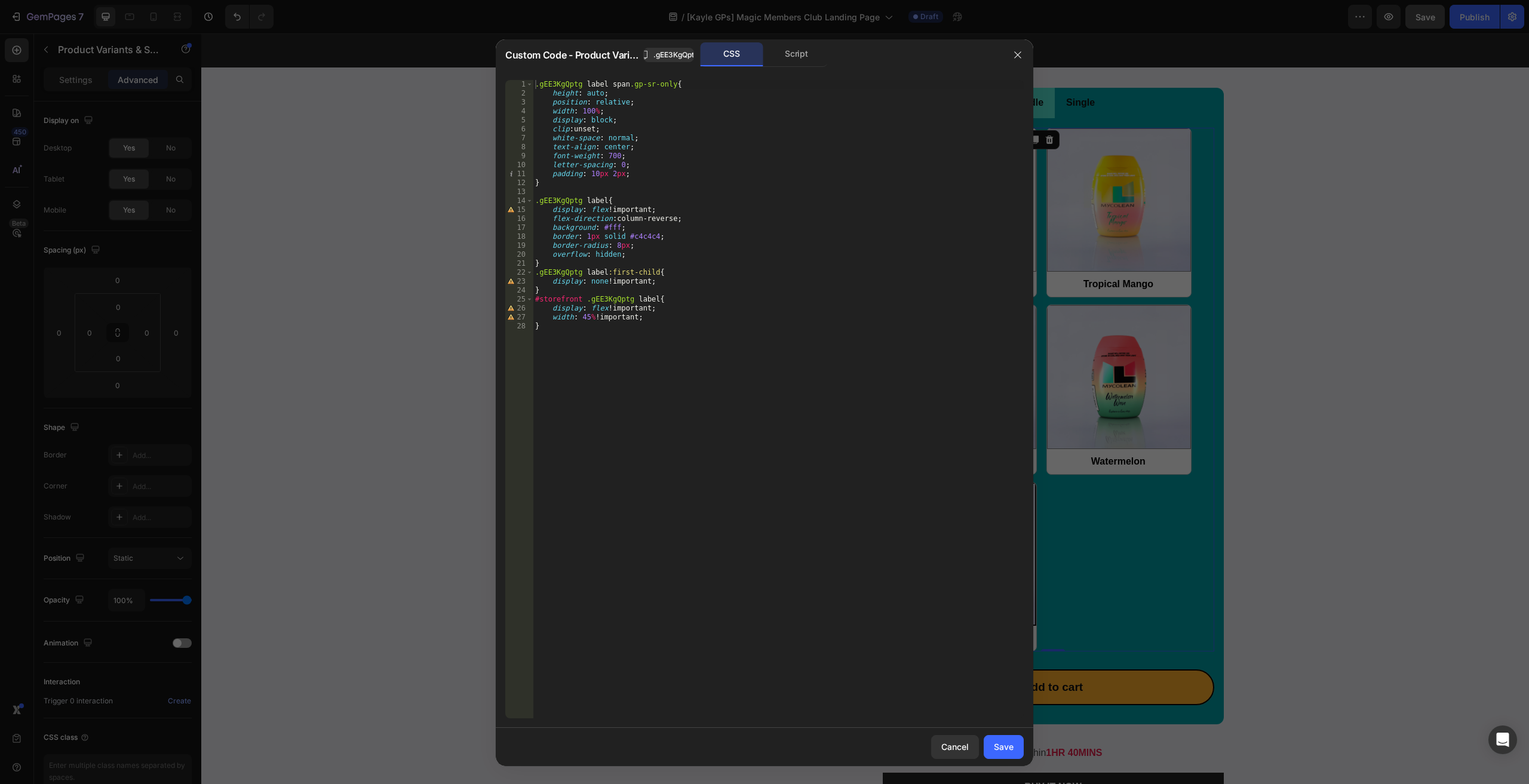
click at [647, 273] on div ".gEE3KgQptg label span .gp-sr-only { height : auto ; position : relative ; widt…" at bounding box center [779, 408] width 491 height 656
paste textarea ".gJM41GrNQu label:has(> div[option-name-value="Mystery Flavor"])"
click at [677, 47] on div "Custom Code - Product Variants & Swatches .gEE3KgQptg CSS Script" at bounding box center [754, 55] width 497 height 25
drag, startPoint x: 700, startPoint y: 275, endPoint x: 656, endPoint y: 273, distance: 44.0
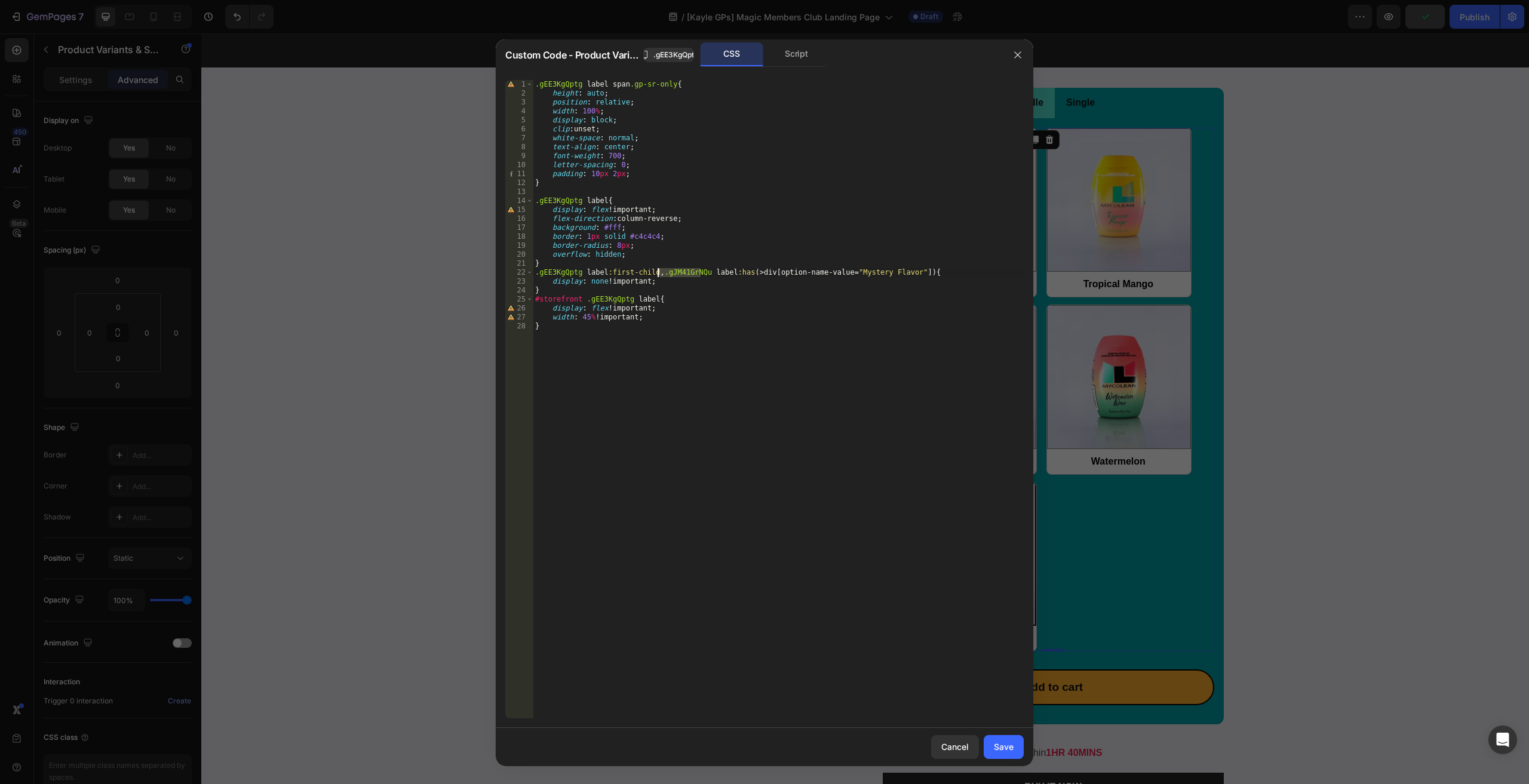
click at [656, 273] on div ".gEE3KgQptg label span .gp-sr-only { height : auto ; position : relative ; widt…" at bounding box center [779, 408] width 491 height 656
paste textarea "label:has(> div[option-name-value="Mystery Flavor"])"
click at [667, 56] on span ".gEE3KgQptg" at bounding box center [676, 55] width 45 height 11
click at [657, 272] on div ".gEE3KgQptg label span .gp-sr-only { height : auto ; position : relative ; widt…" at bounding box center [779, 399] width 491 height 638
click at [700, 274] on div ".gEE3KgQptg label span .gp-sr-only { height : auto ; position : relative ; widt…" at bounding box center [779, 408] width 491 height 656
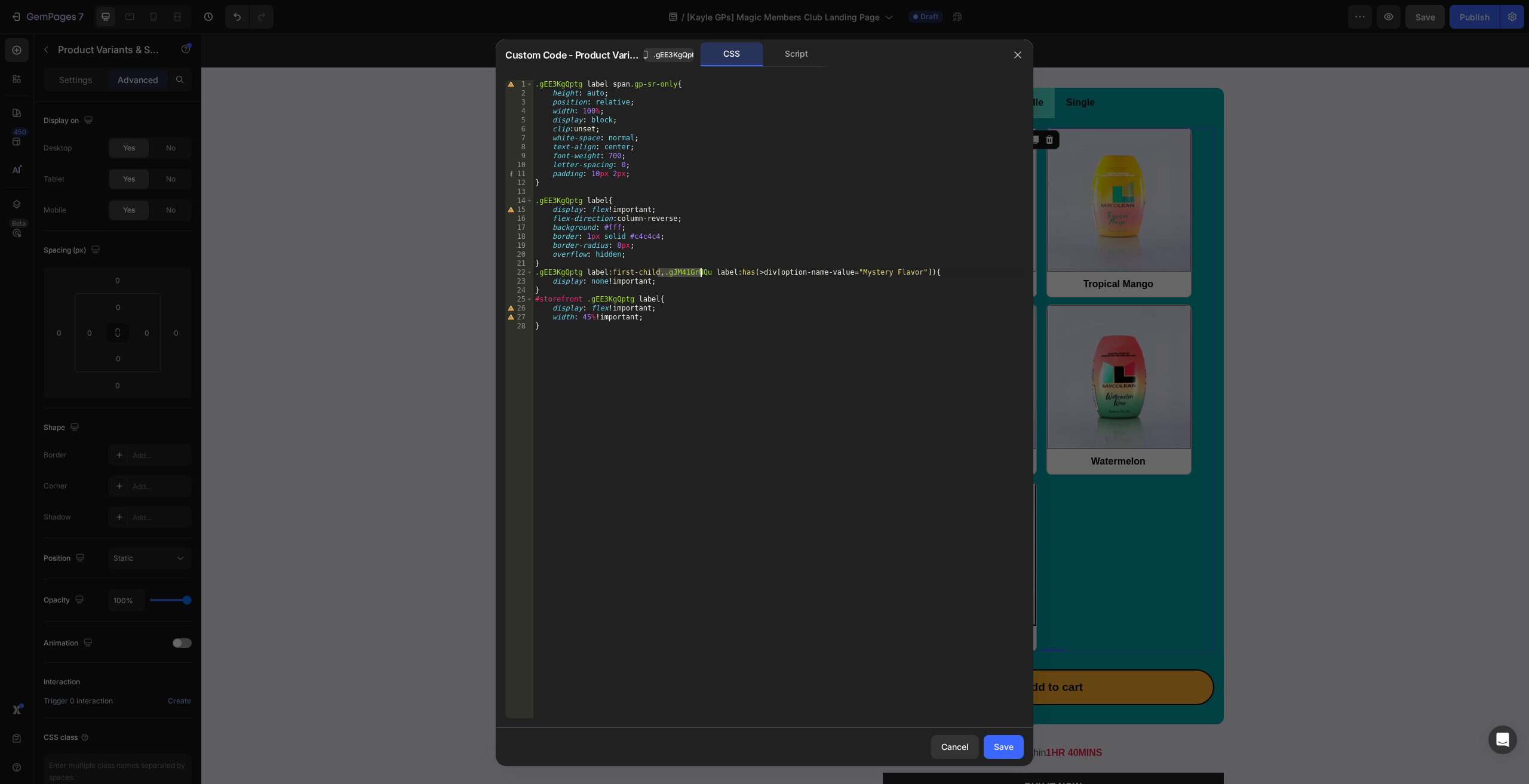
paste textarea "EE3KgQptg"
type textarea ".gEE3KgQptg label:first-child, .gEE3KgQptg label:has(> div[option-name-value="M…"
click at [999, 749] on div "Save" at bounding box center [1003, 746] width 20 height 12
radio input "true"
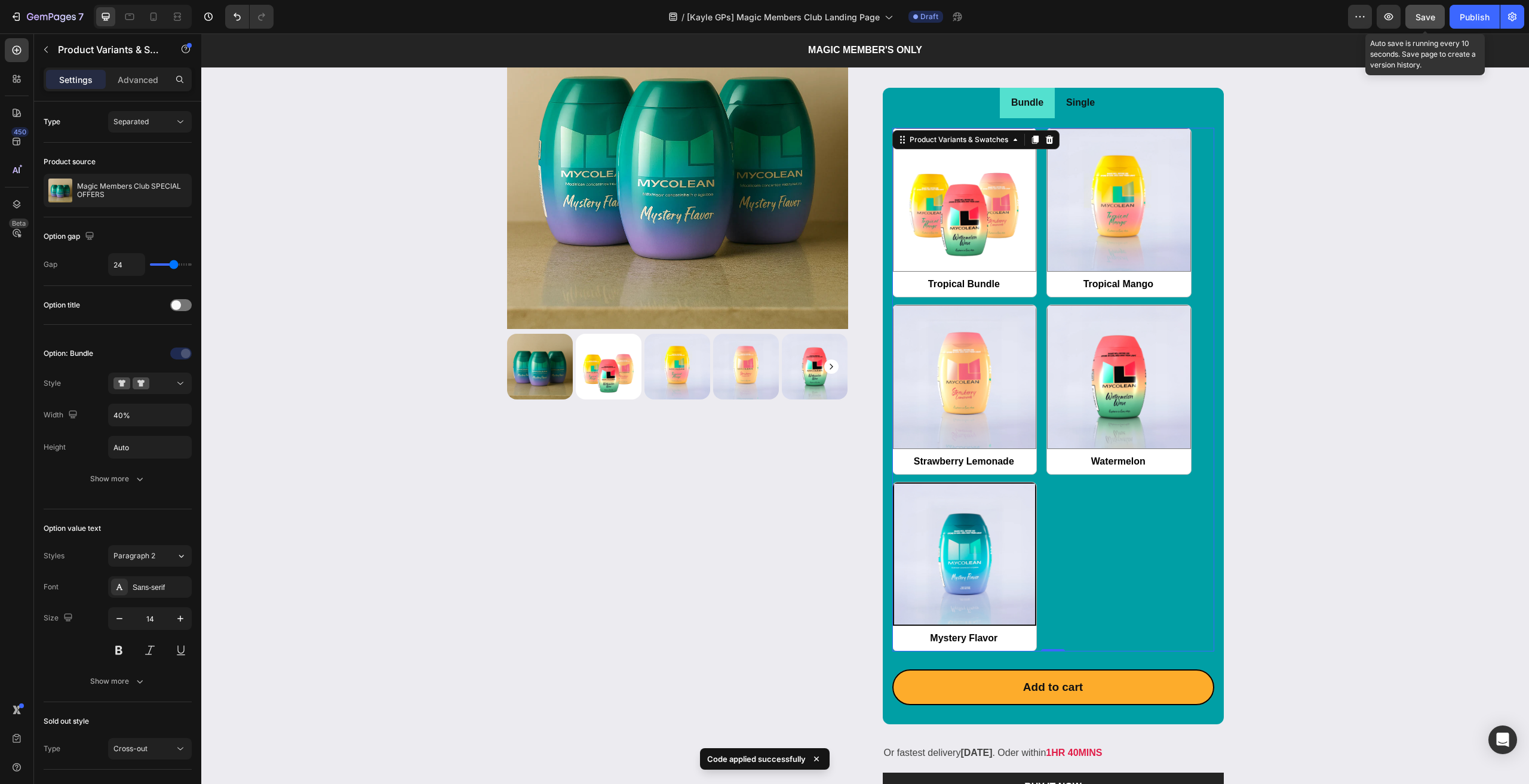
click at [1428, 16] on span "Save" at bounding box center [1425, 17] width 20 height 10
click at [1039, 185] on div "Tropical Bundle Tropical Bundle Tropical Mango Tropical Mango Strawberry Lemona…" at bounding box center [1053, 390] width 322 height 524
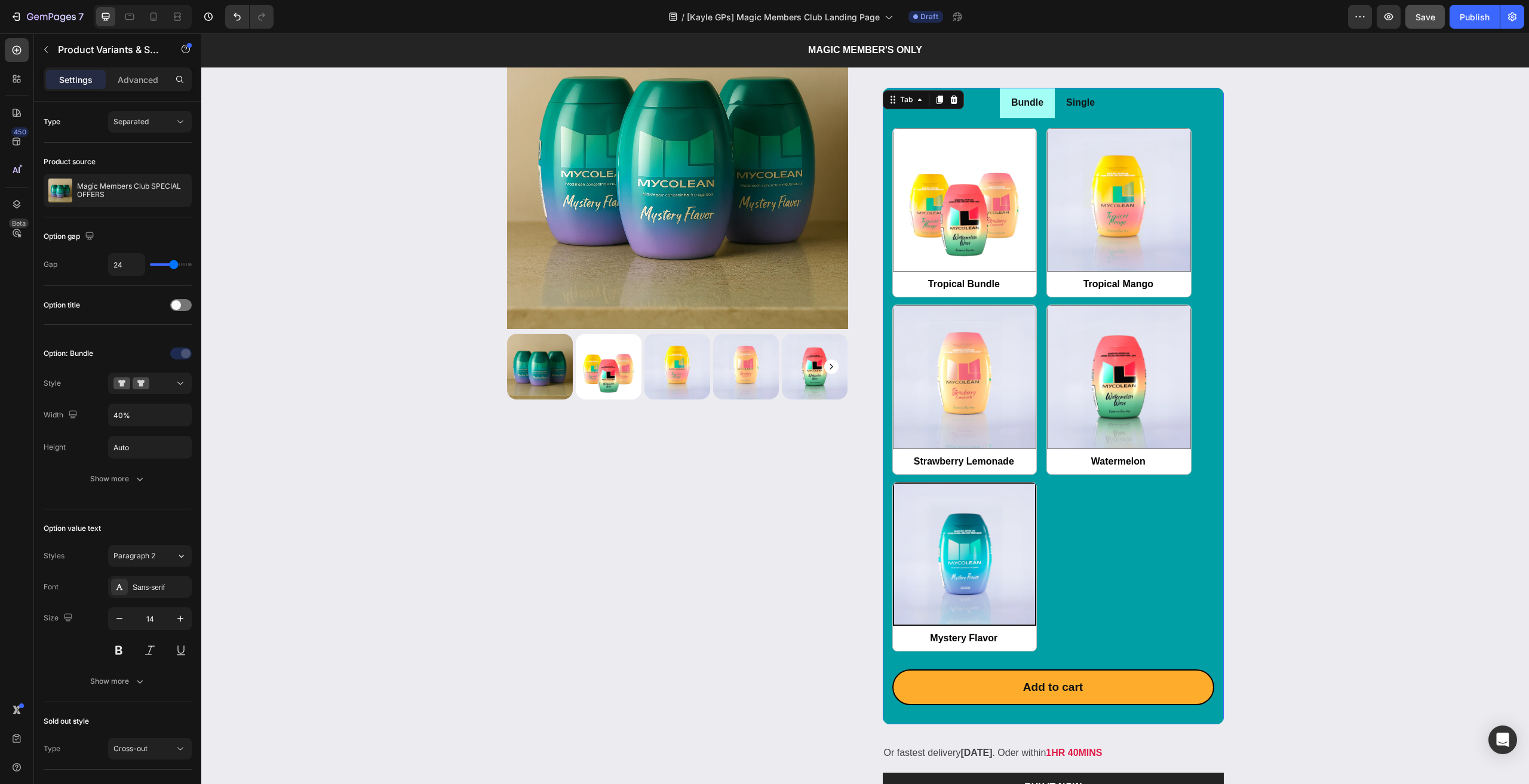
click at [1013, 102] on p "Bundle" at bounding box center [1027, 103] width 33 height 17
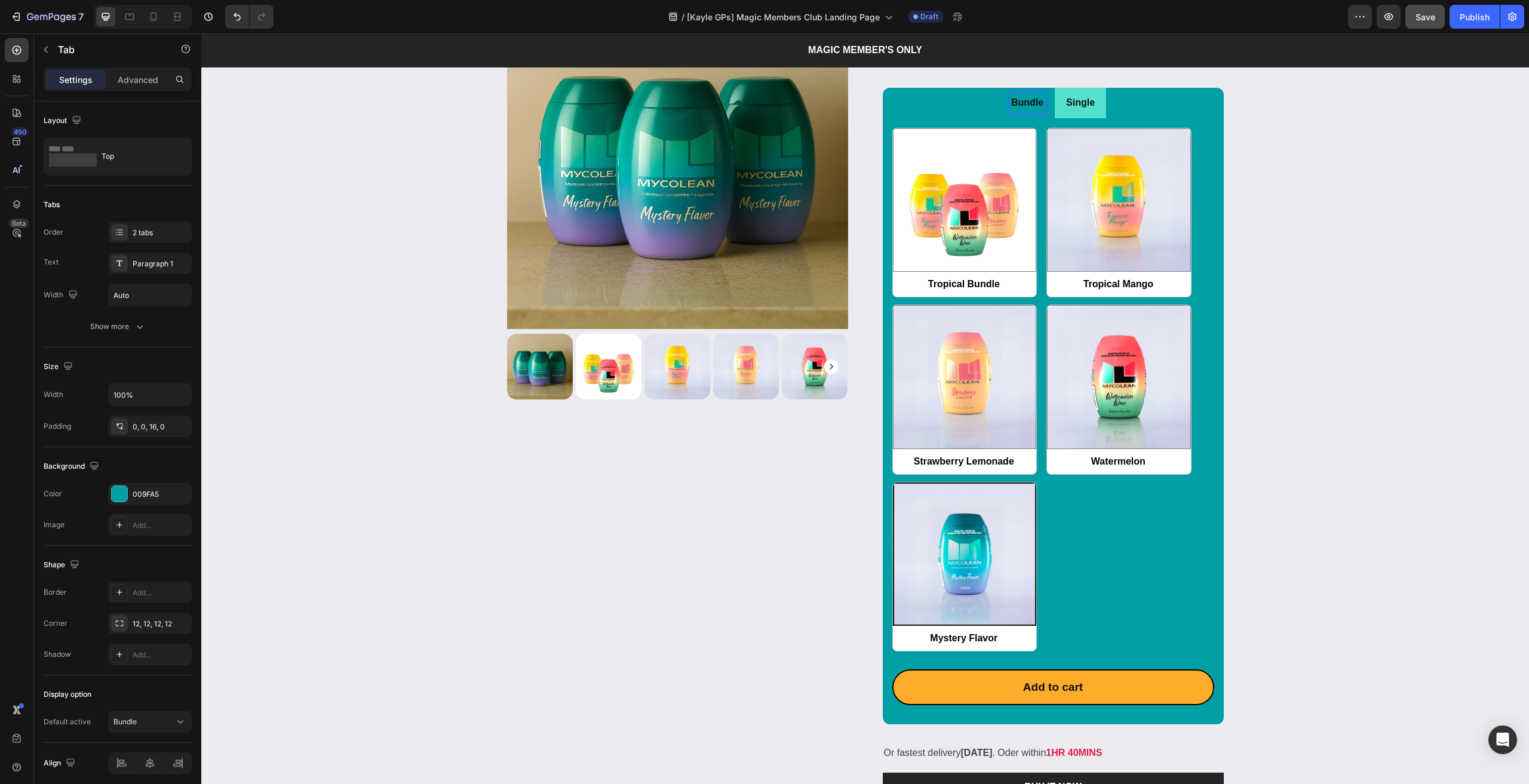
click at [1017, 102] on p "Bundle" at bounding box center [1027, 103] width 33 height 17
radio input "false"
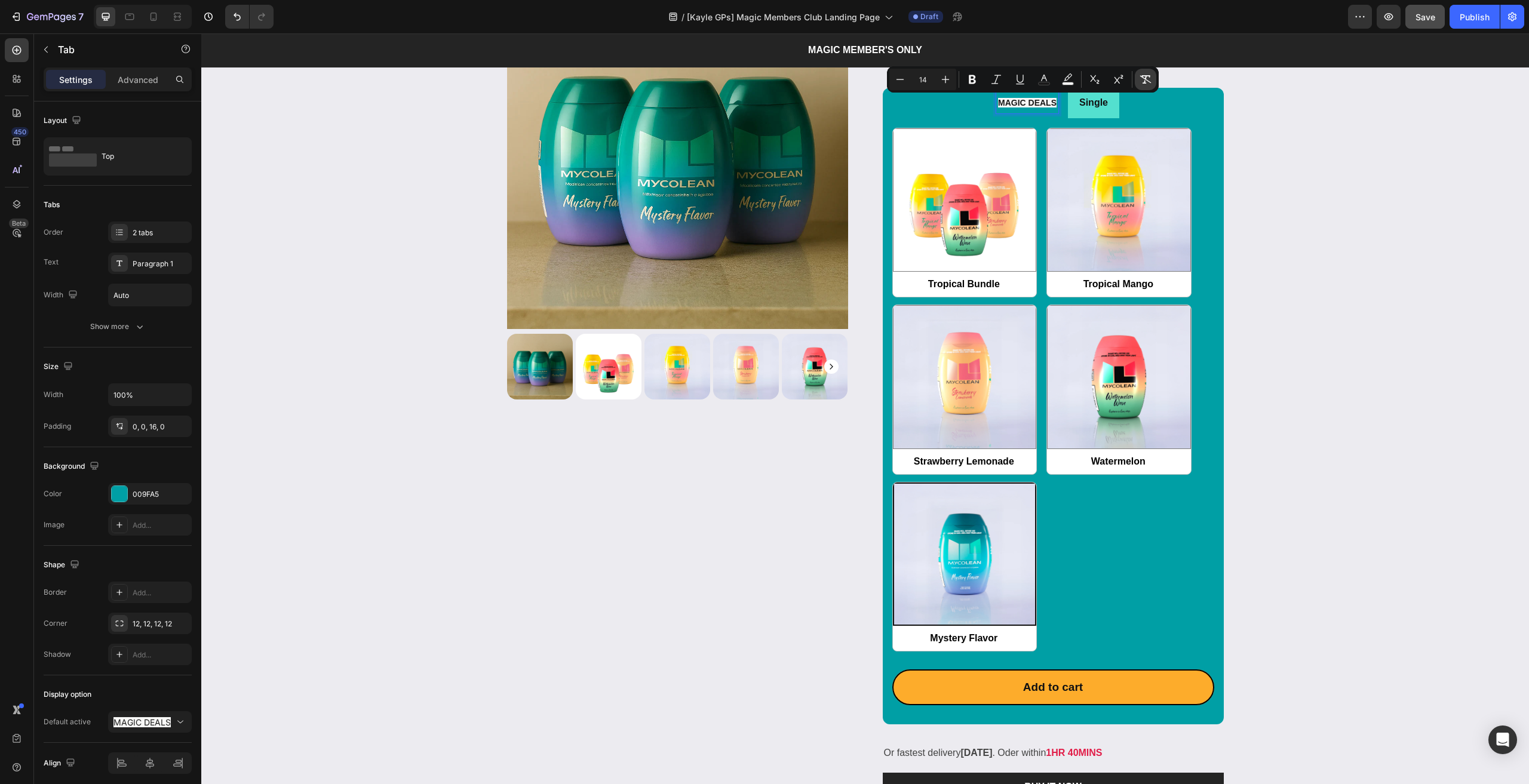
click at [1149, 85] on icon "Editor contextual toolbar" at bounding box center [1145, 79] width 12 height 12
type input "16"
radio input "false"
click at [1009, 106] on p "MAGIC DEALS" at bounding box center [1027, 103] width 67 height 17
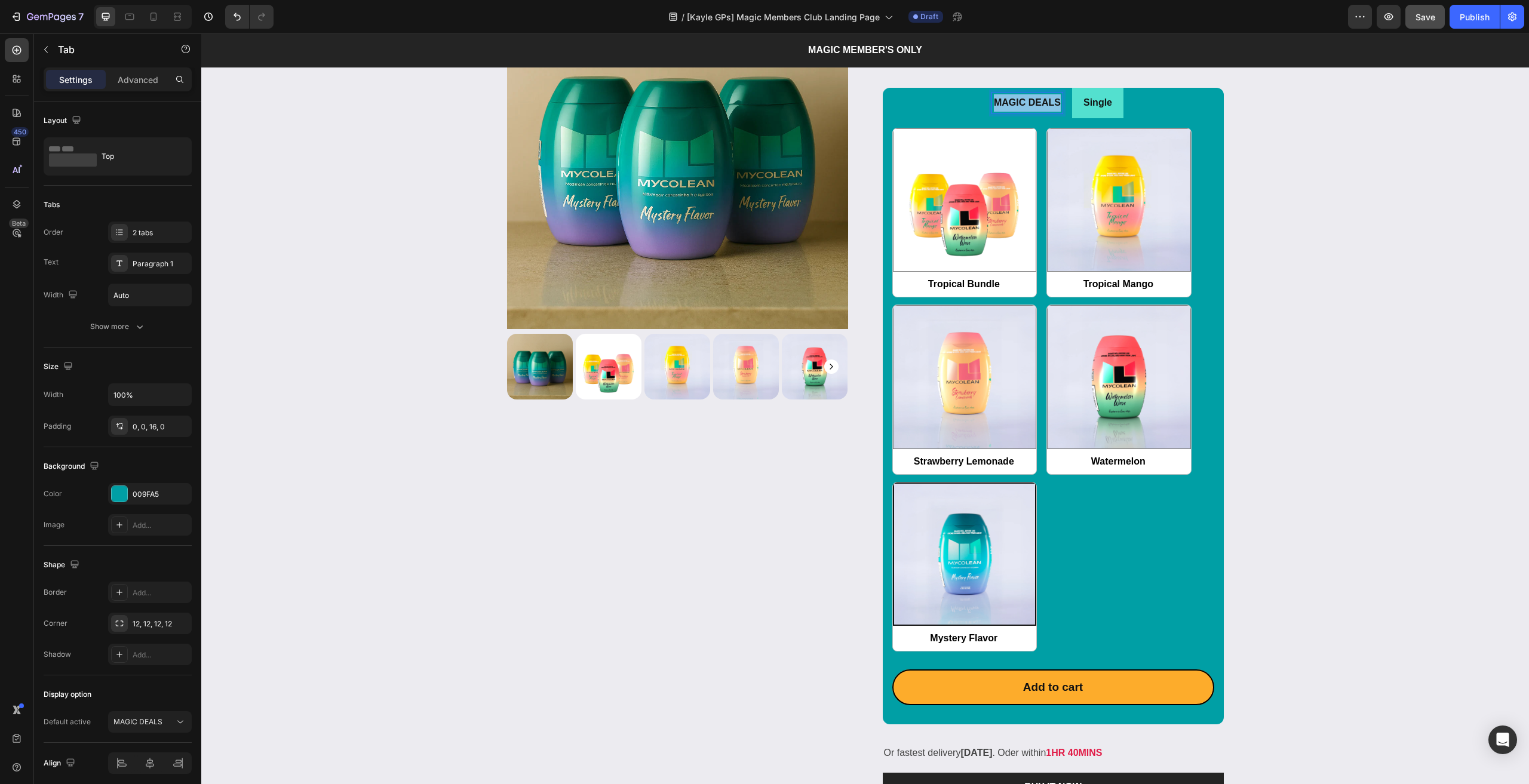
click at [1009, 106] on p "MAGIC DEALS" at bounding box center [1027, 103] width 67 height 17
click at [982, 109] on li "MAGIC DEALS" at bounding box center [1027, 103] width 90 height 30
click at [1025, 121] on div "Tropical Bundle Tropical Bundle Tropical Mango Tropical Mango Strawberry Lemona…" at bounding box center [1053, 417] width 341 height 597
click at [1036, 165] on div "Tropical Bundle Tropical Bundle Tropical Mango Tropical Mango Strawberry Lemona…" at bounding box center [1053, 390] width 322 height 524
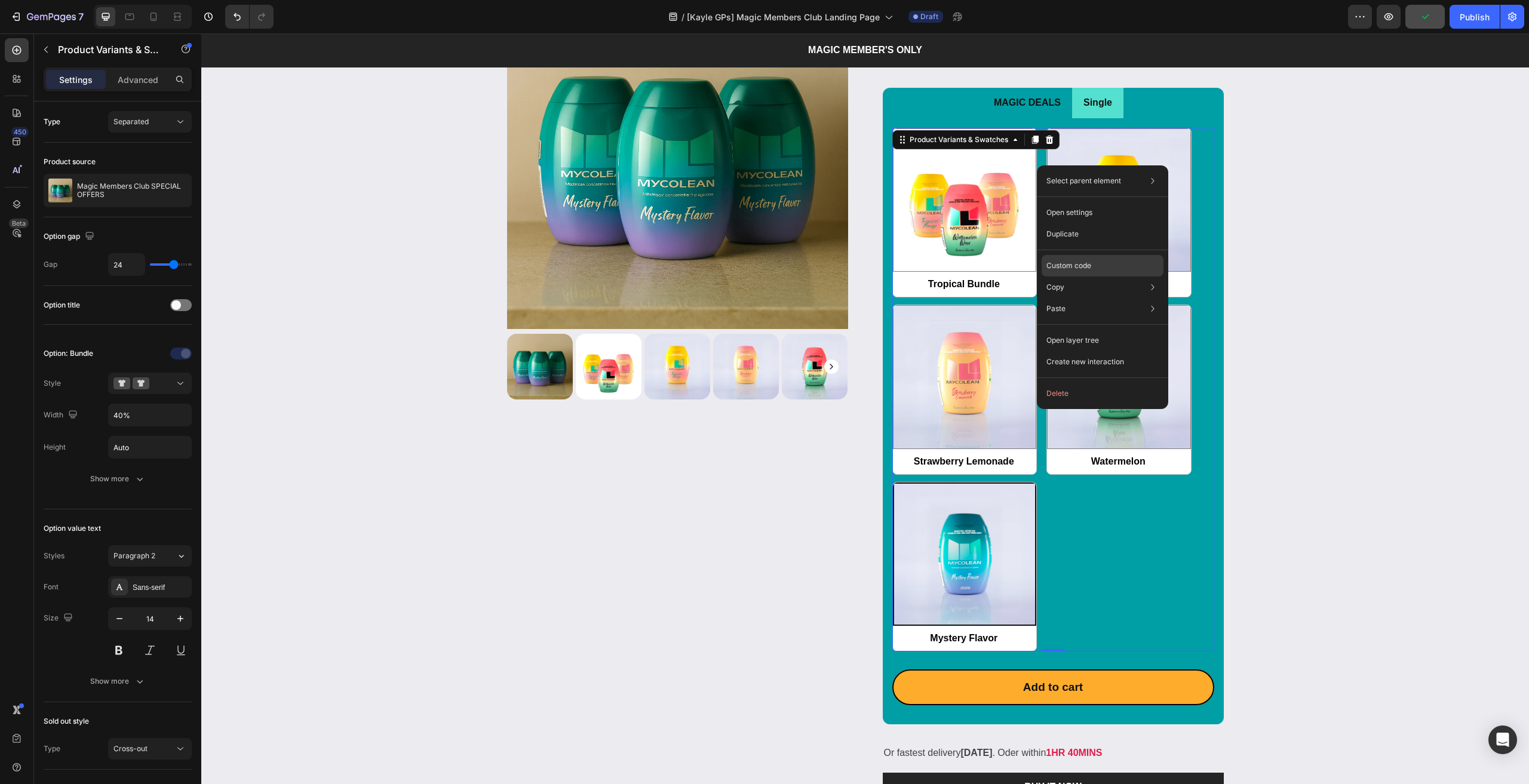
click at [1073, 298] on div "Custom code" at bounding box center [1102, 309] width 122 height 22
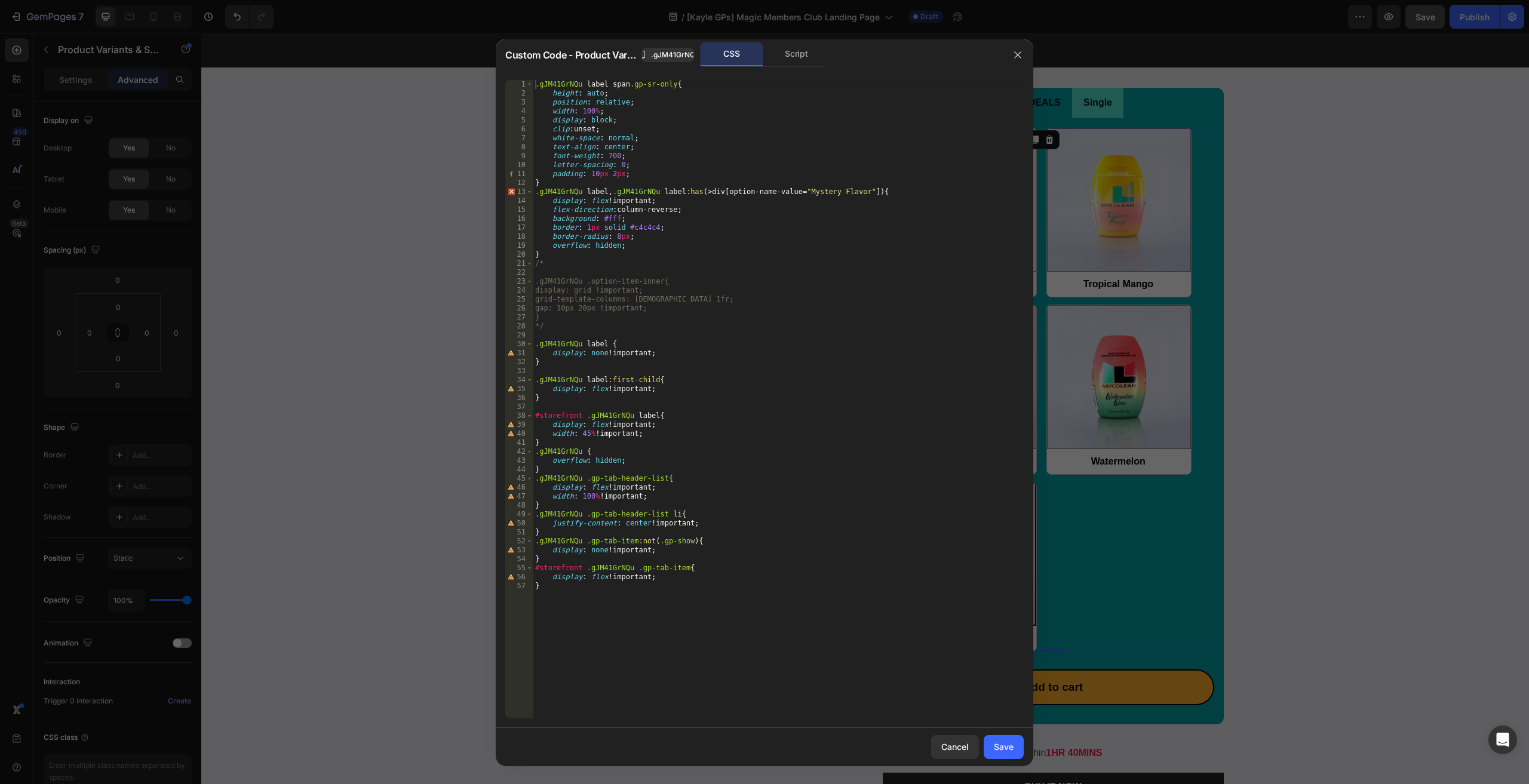
type textarea "}"
click at [667, 318] on div ".gJM41GrNQu label span .gp-sr-only { height : auto ; position : relative ; widt…" at bounding box center [779, 408] width 491 height 656
click at [1013, 52] on icon "button" at bounding box center [1017, 54] width 9 height 9
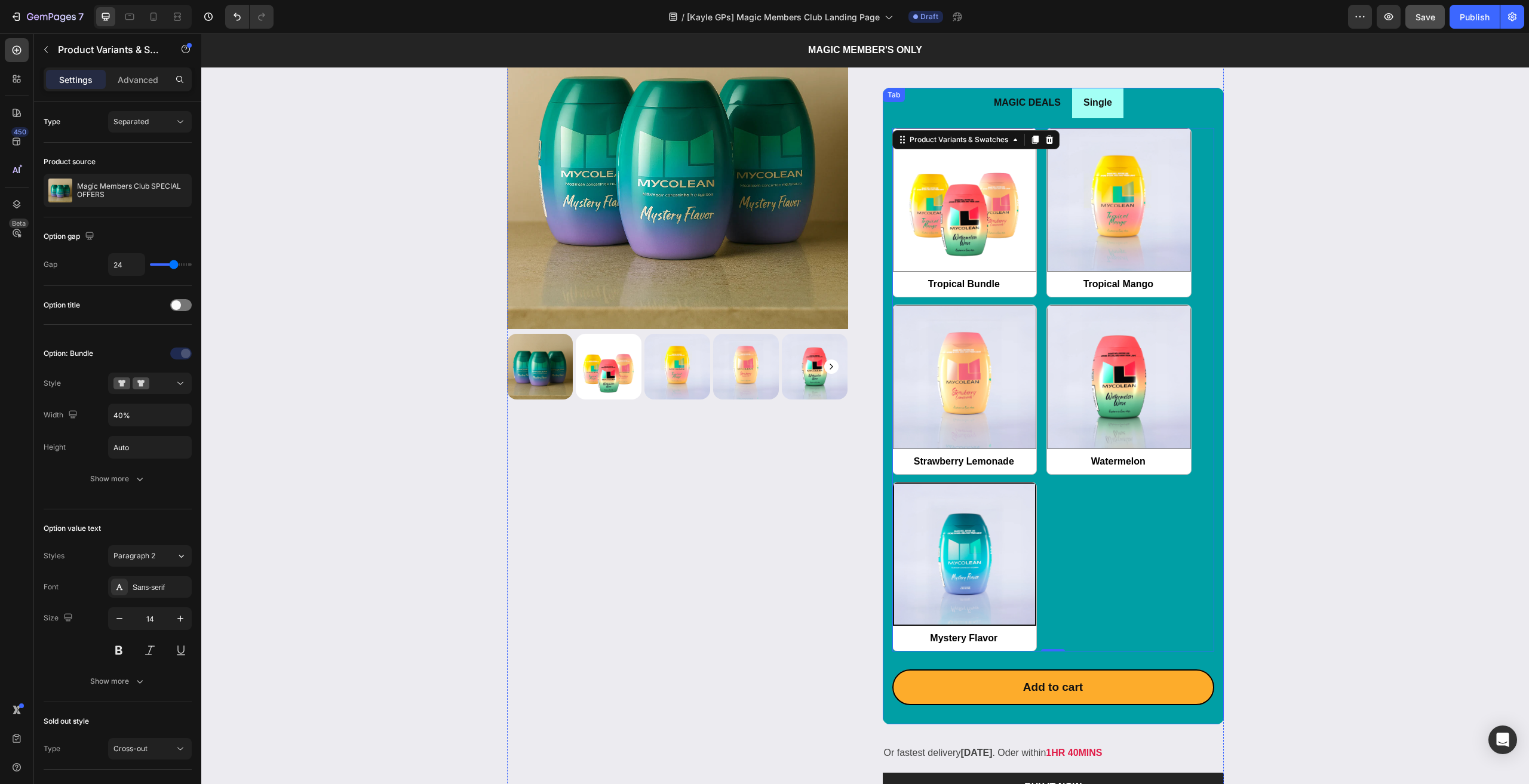
click at [1112, 107] on li "Single" at bounding box center [1097, 103] width 51 height 30
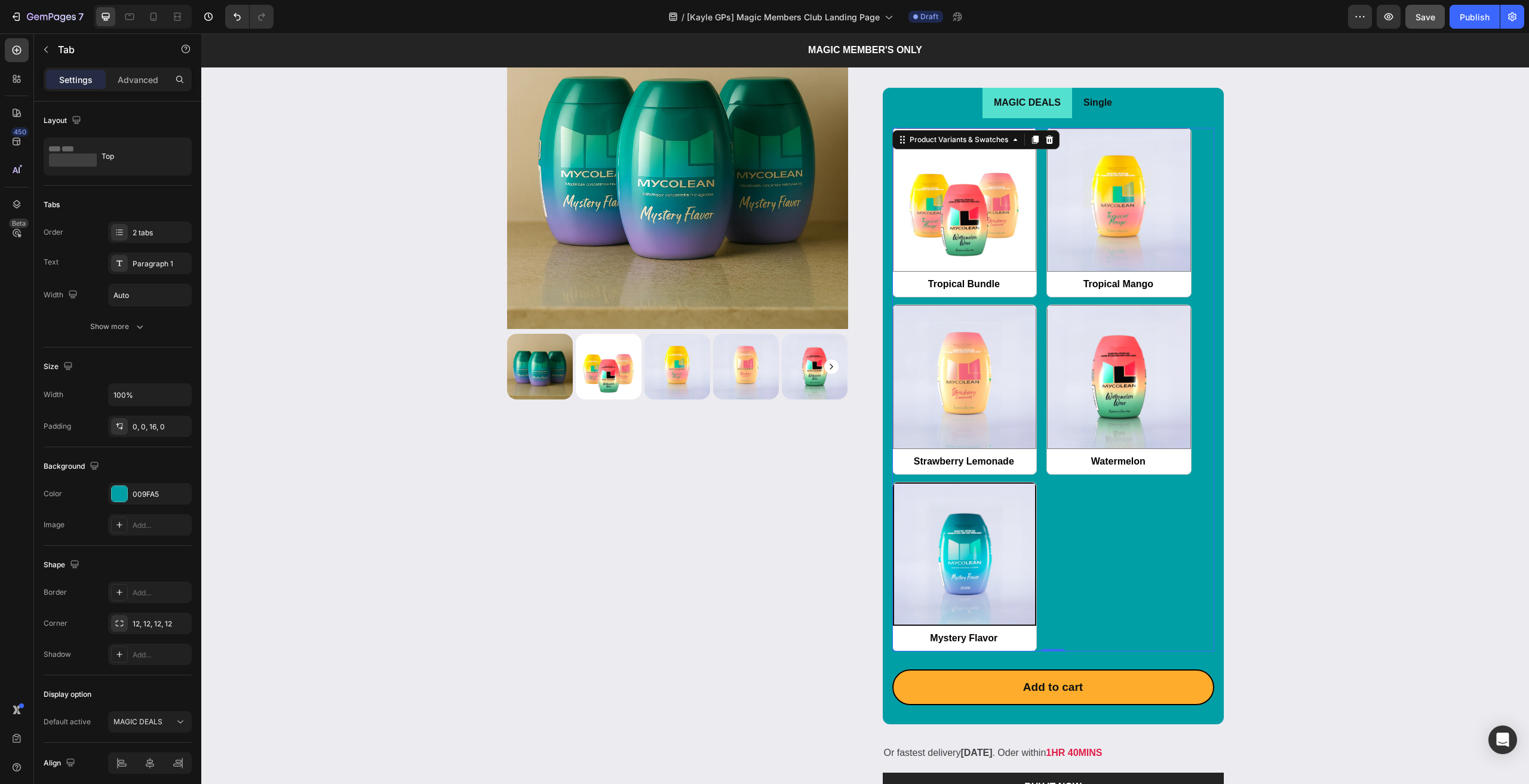
click at [1039, 149] on div "Tropical Bundle Tropical Bundle Tropical Mango Tropical Mango Strawberry Lemona…" at bounding box center [1053, 390] width 322 height 524
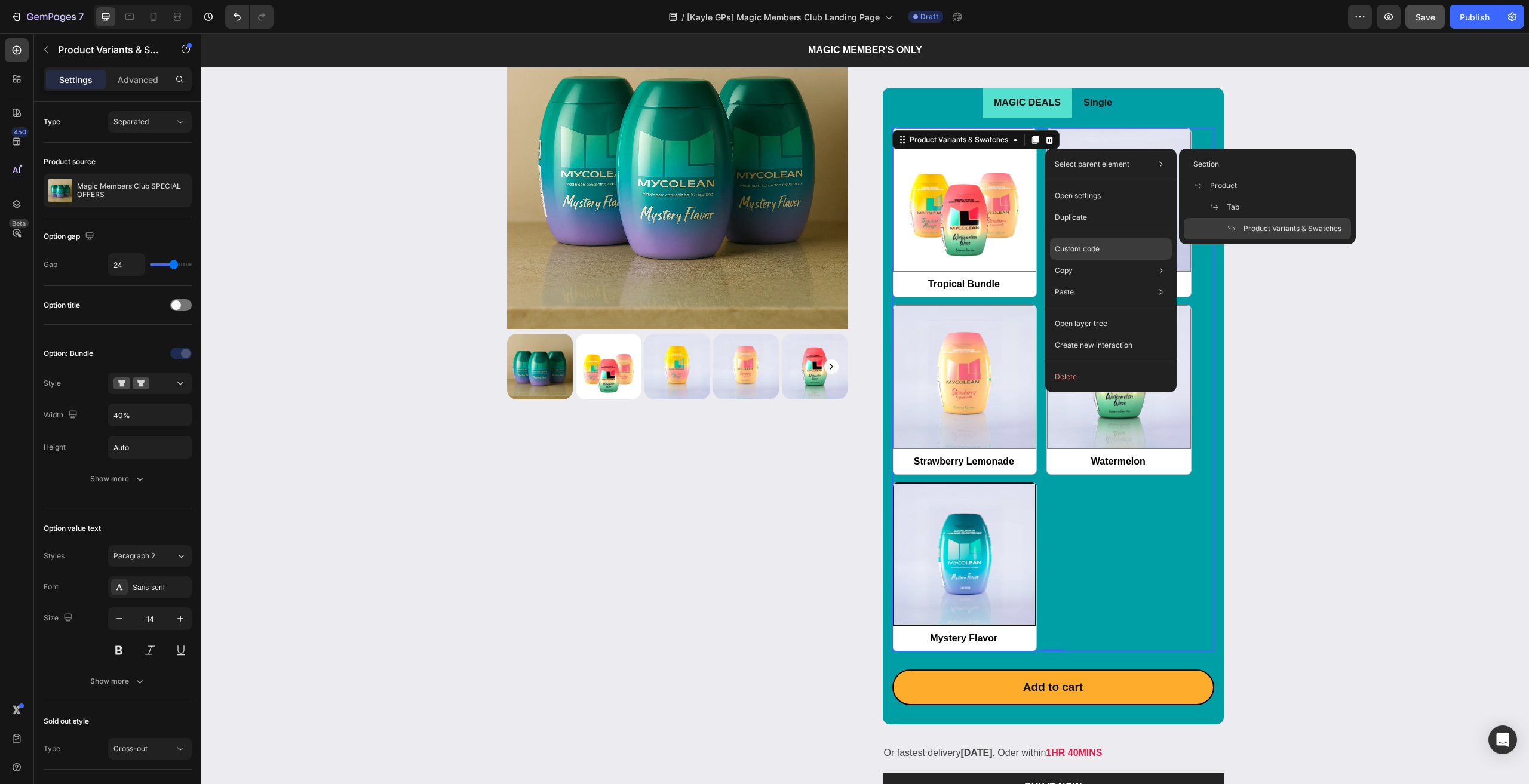
click at [1085, 247] on p "Custom code" at bounding box center [1077, 248] width 45 height 11
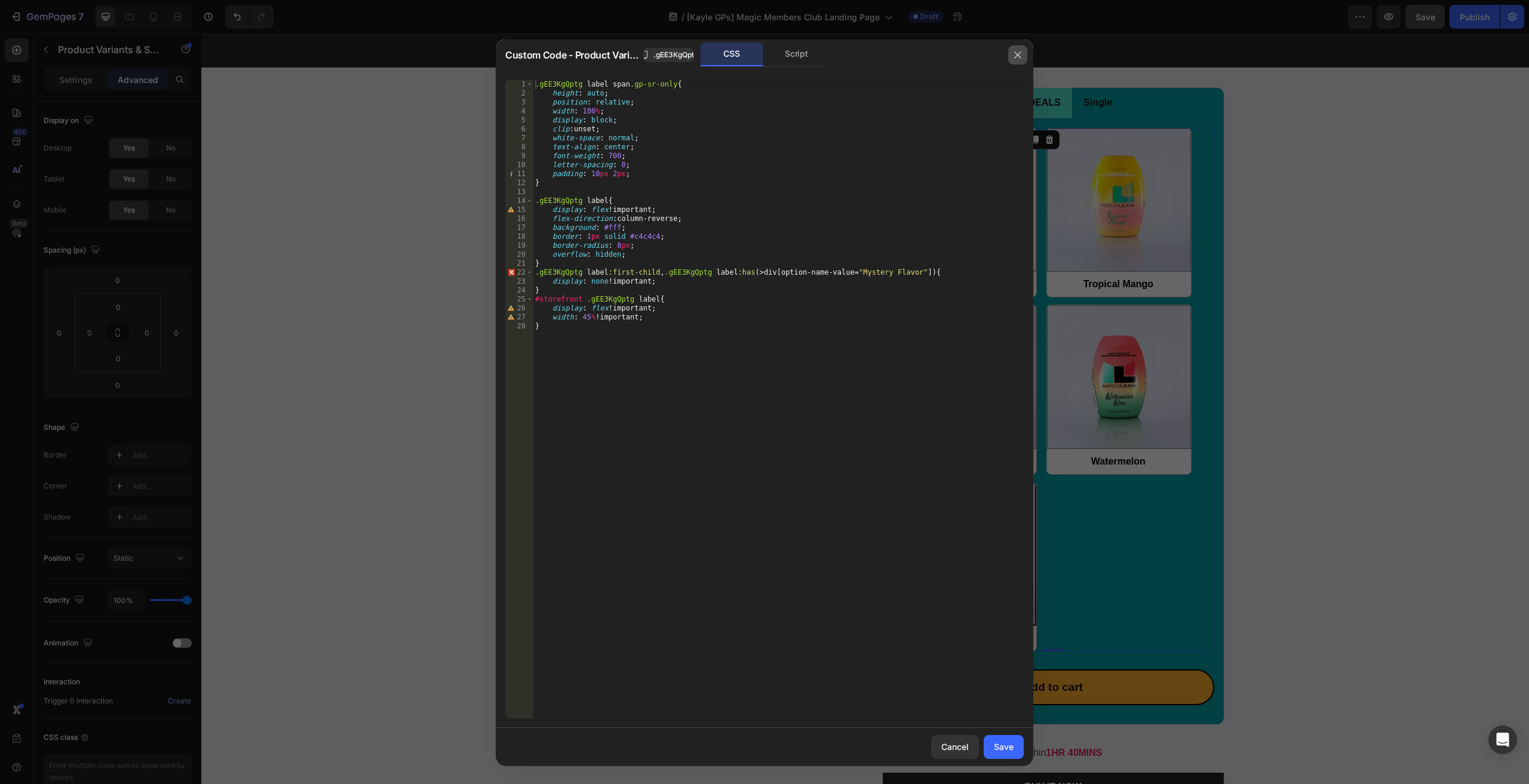
click at [1019, 51] on icon "button" at bounding box center [1017, 54] width 9 height 9
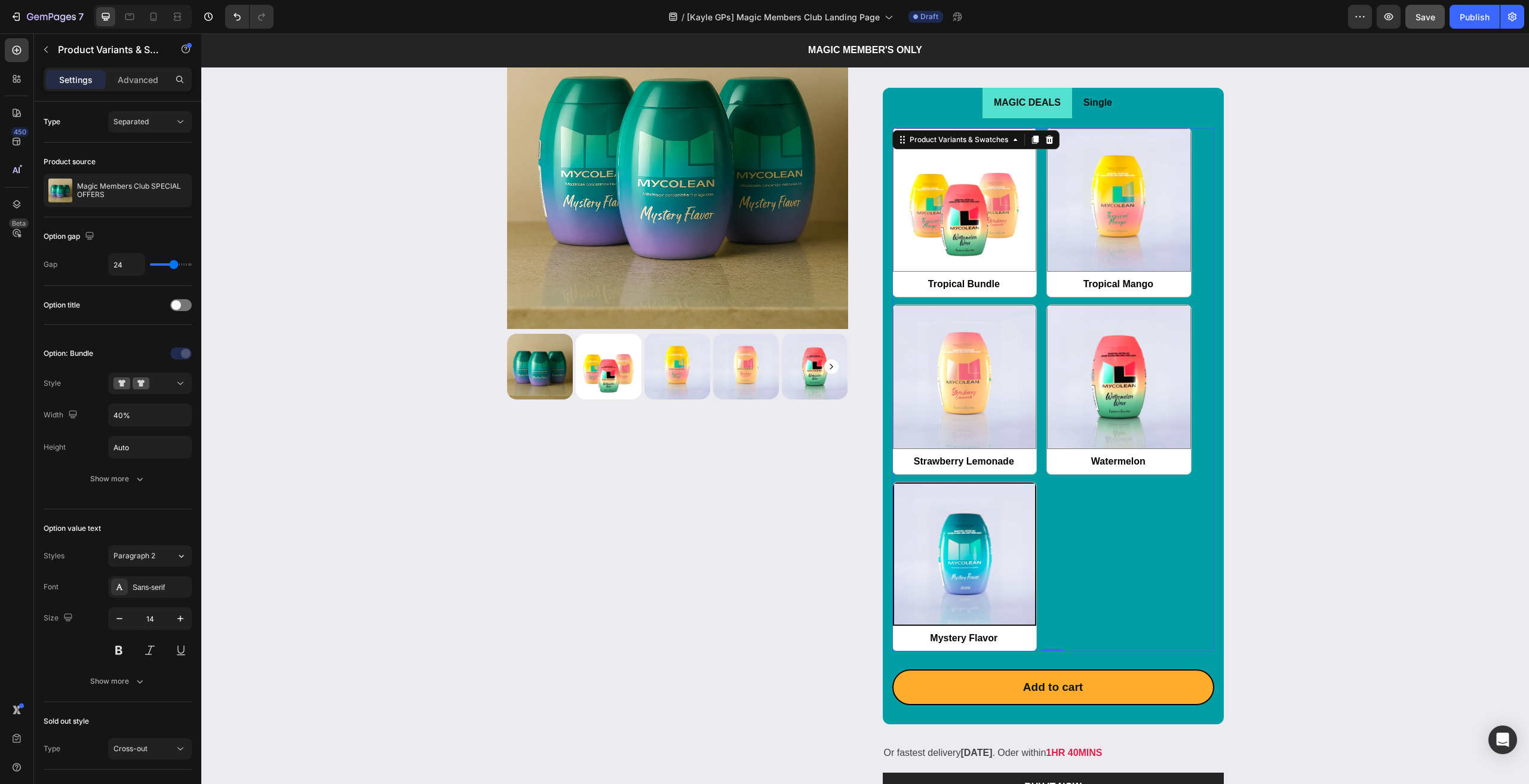
click at [528, 1] on div "7 Version history / [Kayle GPs] Magic Members Club Landing Page Draft Preview S…" at bounding box center [764, 17] width 1529 height 34
